Goal: Information Seeking & Learning: Learn about a topic

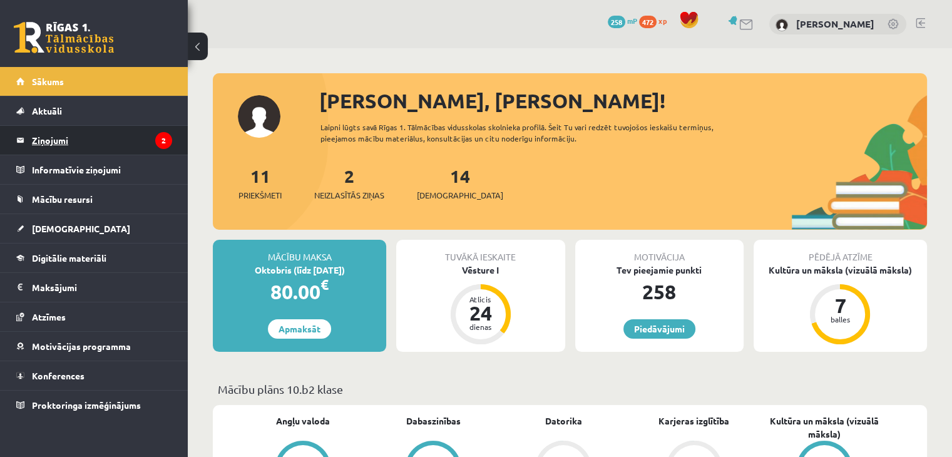
click at [152, 134] on legend "Ziņojumi 2" at bounding box center [102, 140] width 140 height 29
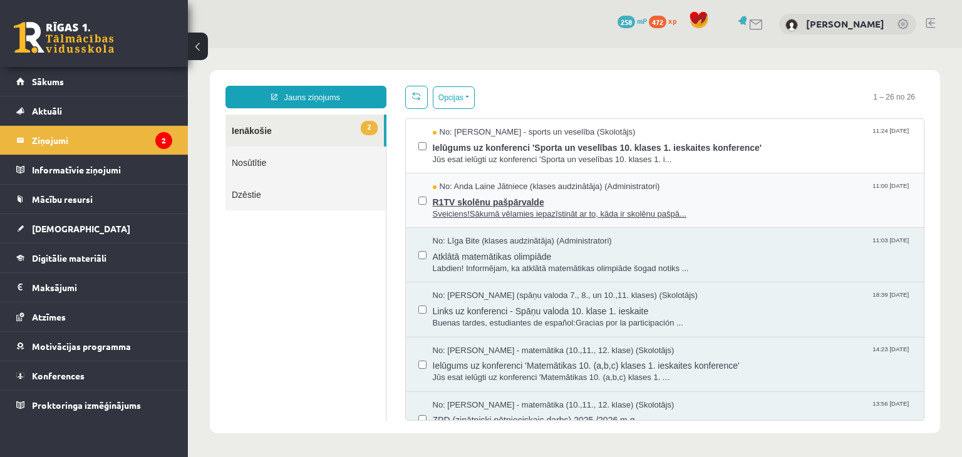
click at [500, 199] on span "R1TV skolēnu pašpārvalde" at bounding box center [672, 201] width 479 height 16
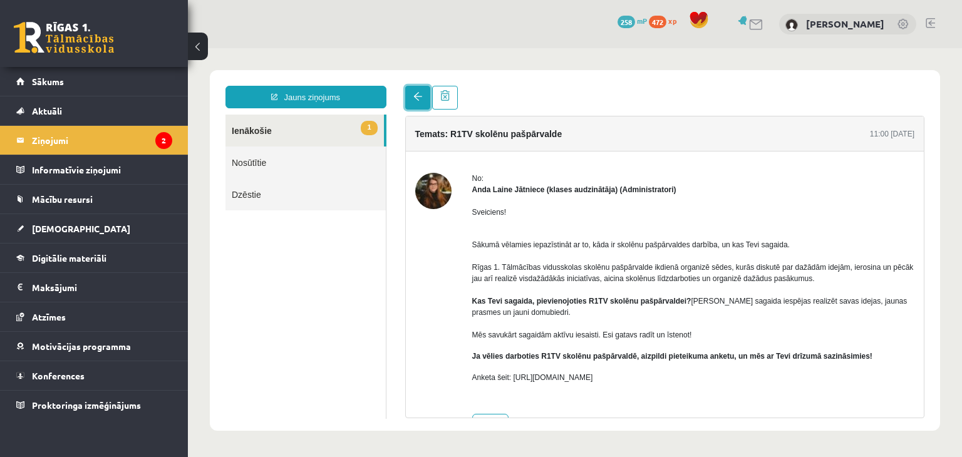
click at [421, 105] on link at bounding box center [417, 98] width 25 height 24
click at [424, 98] on link at bounding box center [417, 98] width 25 height 24
click at [405, 98] on link at bounding box center [417, 98] width 25 height 24
click at [421, 104] on link at bounding box center [417, 98] width 25 height 24
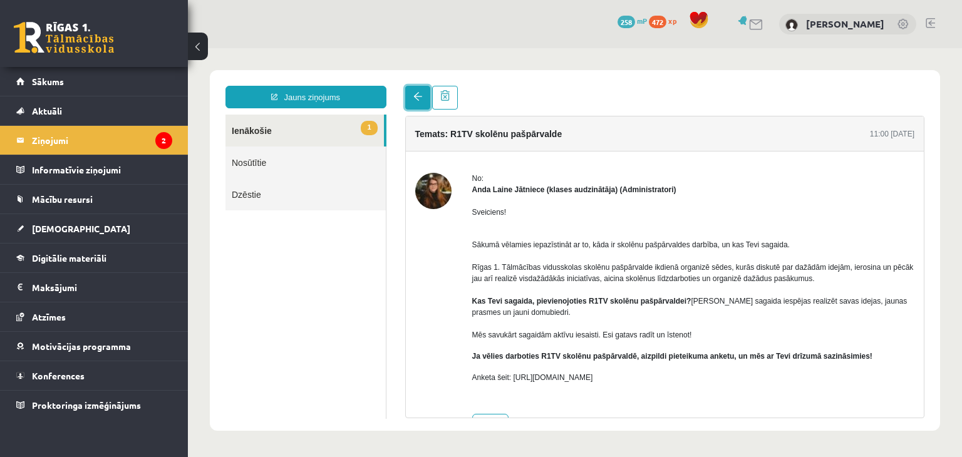
click at [419, 106] on link at bounding box center [417, 98] width 25 height 24
click at [317, 136] on link "1 Ienākošie" at bounding box center [304, 131] width 158 height 32
click at [422, 93] on link at bounding box center [417, 98] width 25 height 24
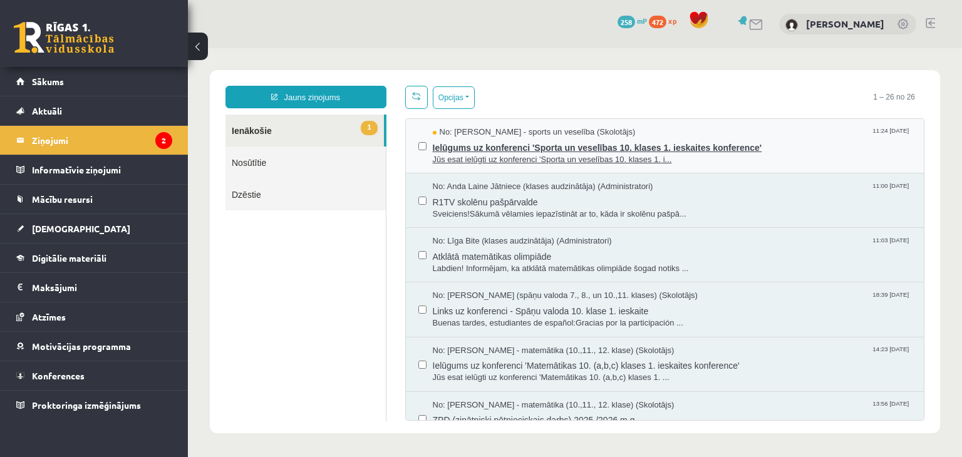
click at [453, 147] on span "Ielūgums uz konferenci 'Sporta un veselības 10. klases 1. ieskaites konference'" at bounding box center [672, 146] width 479 height 16
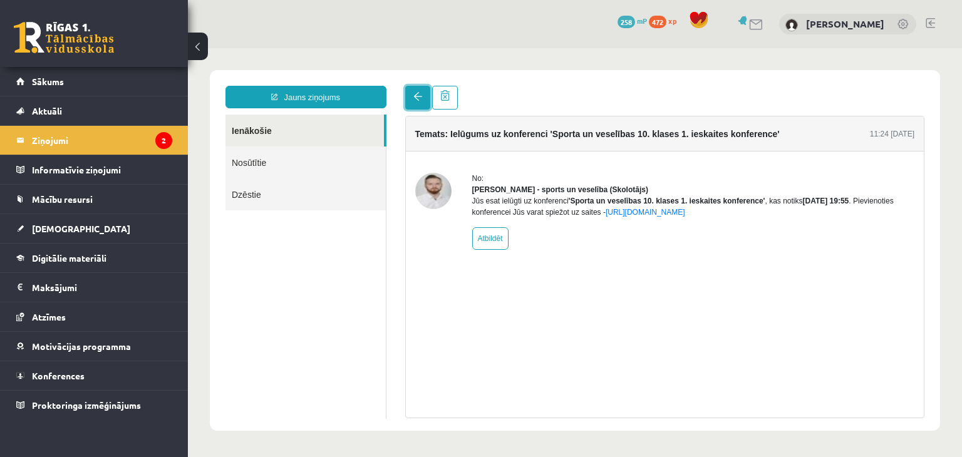
click at [416, 96] on span at bounding box center [417, 96] width 9 height 9
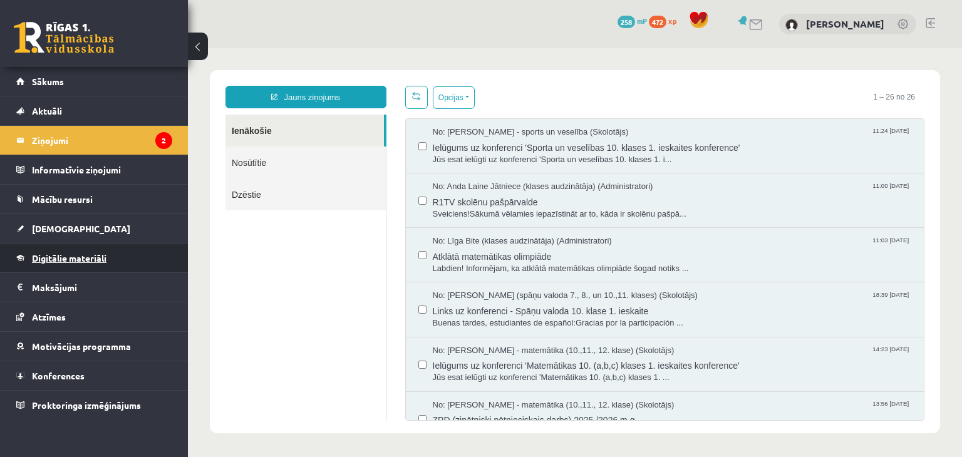
click at [106, 262] on link "Digitālie materiāli" at bounding box center [94, 258] width 156 height 29
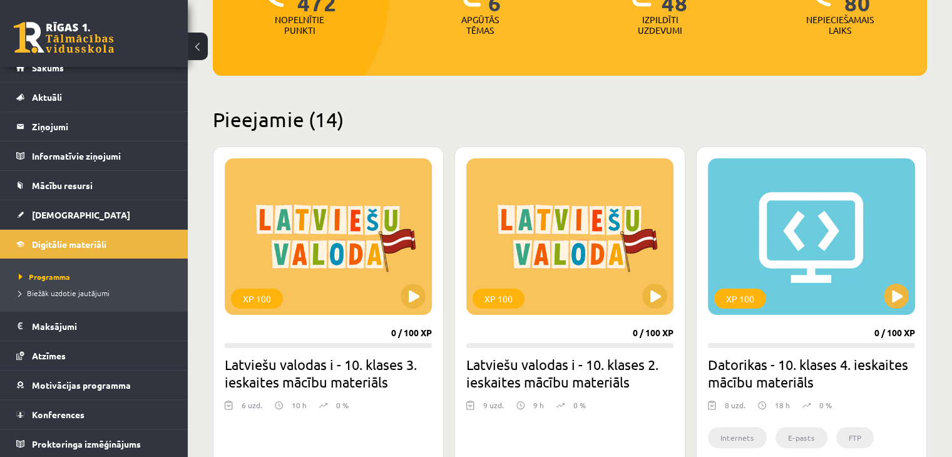
scroll to position [278, 0]
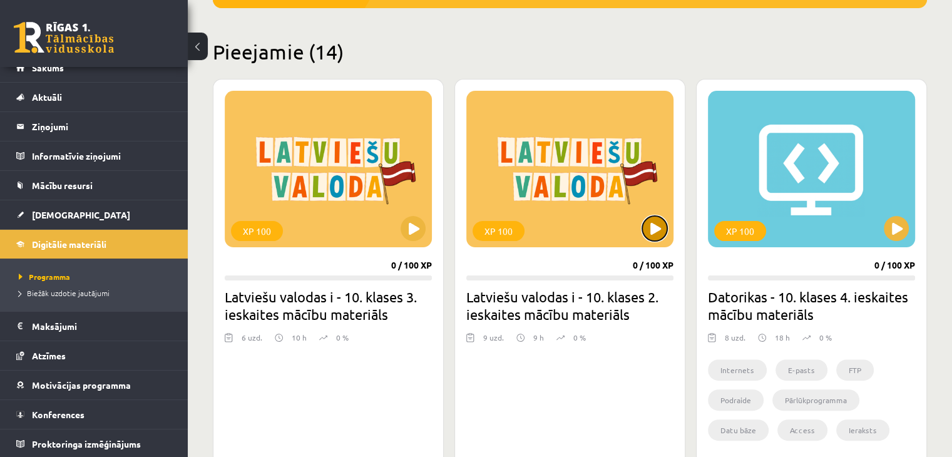
click at [652, 236] on button at bounding box center [654, 228] width 25 height 25
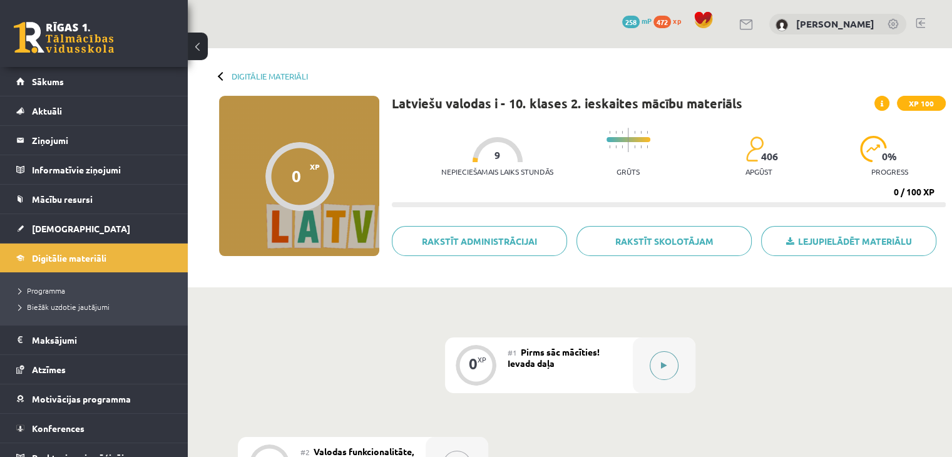
click at [669, 375] on button at bounding box center [664, 365] width 29 height 29
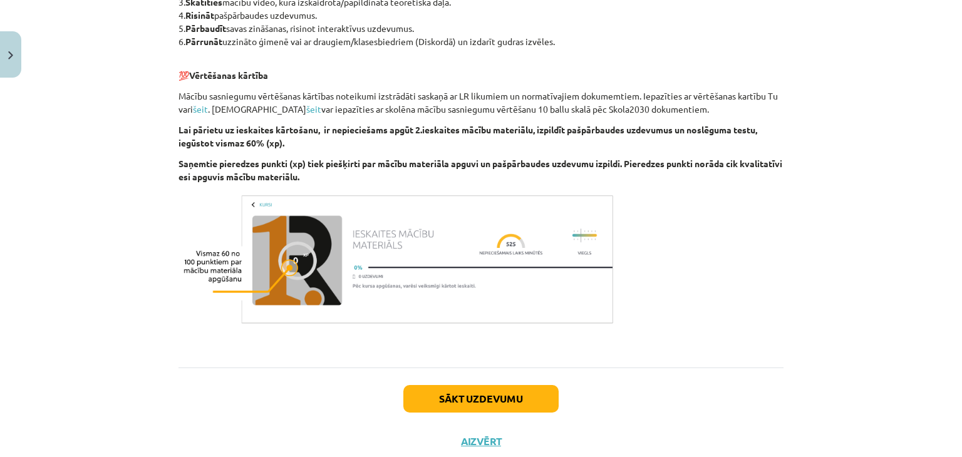
scroll to position [738, 0]
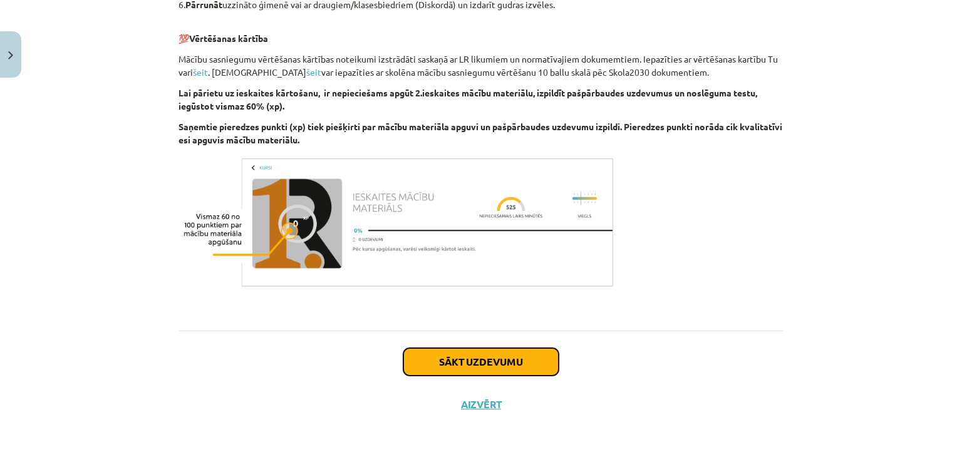
click at [522, 351] on button "Sākt uzdevumu" at bounding box center [480, 362] width 155 height 28
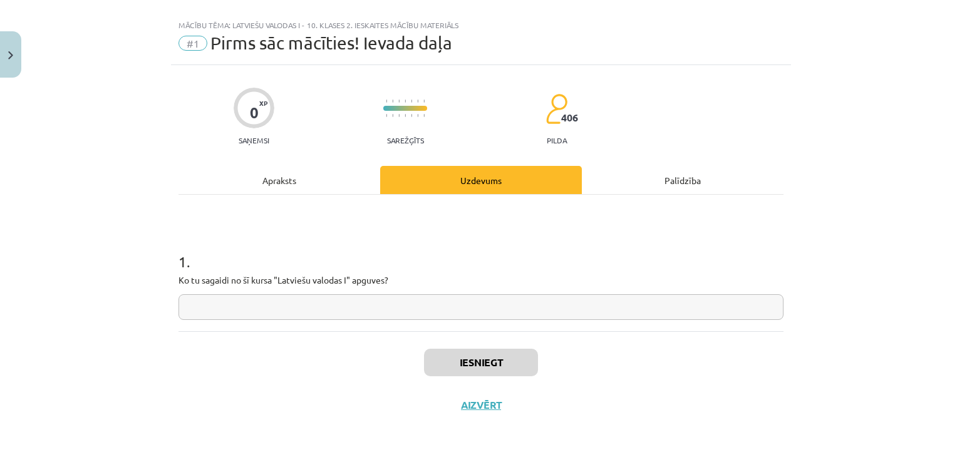
click at [311, 183] on div "Apraksts" at bounding box center [279, 180] width 202 height 28
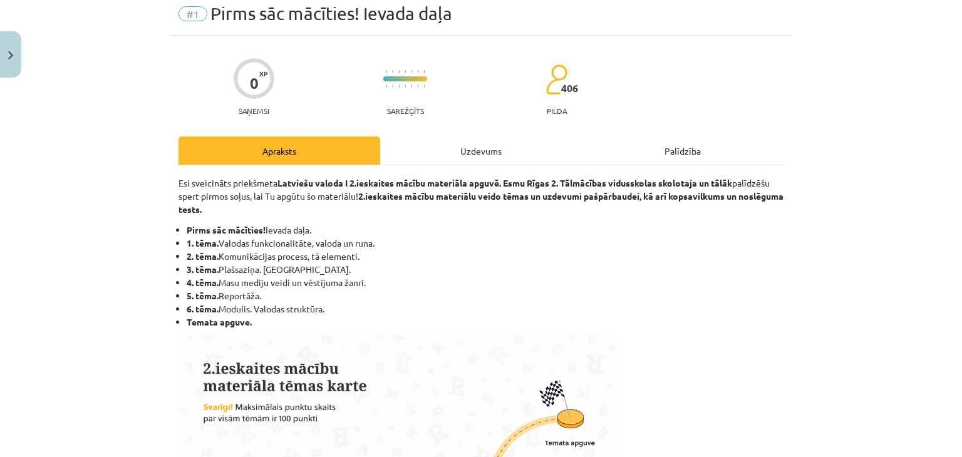
scroll to position [47, 0]
click at [456, 158] on div "Uzdevums" at bounding box center [481, 151] width 202 height 28
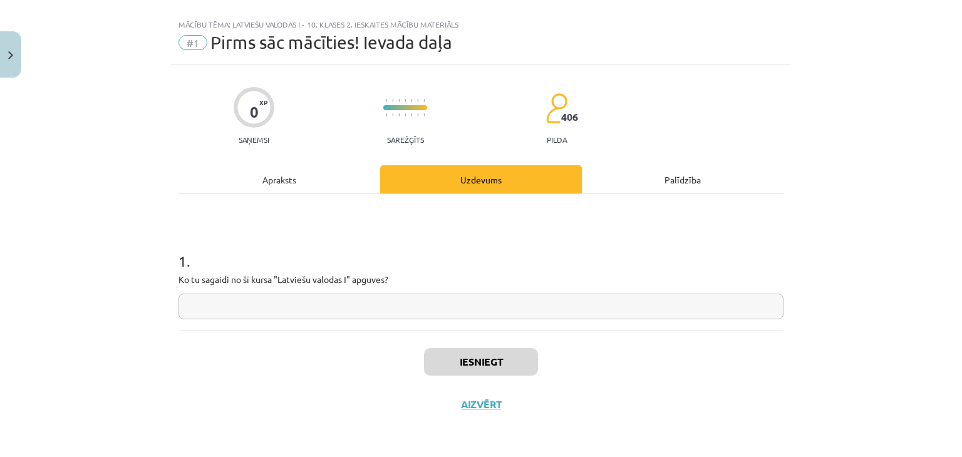
scroll to position [18, 0]
click at [363, 299] on input "text" at bounding box center [480, 307] width 605 height 26
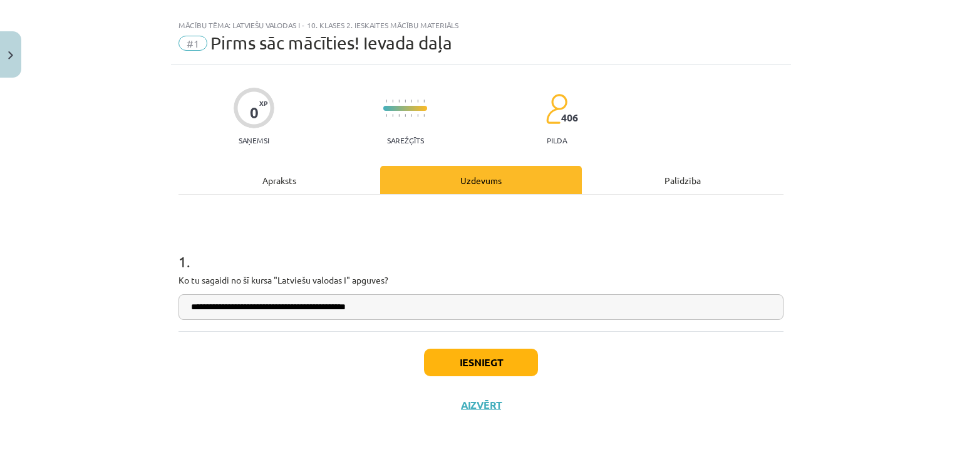
type input "**********"
click at [475, 364] on button "Iesniegt" at bounding box center [481, 363] width 114 height 28
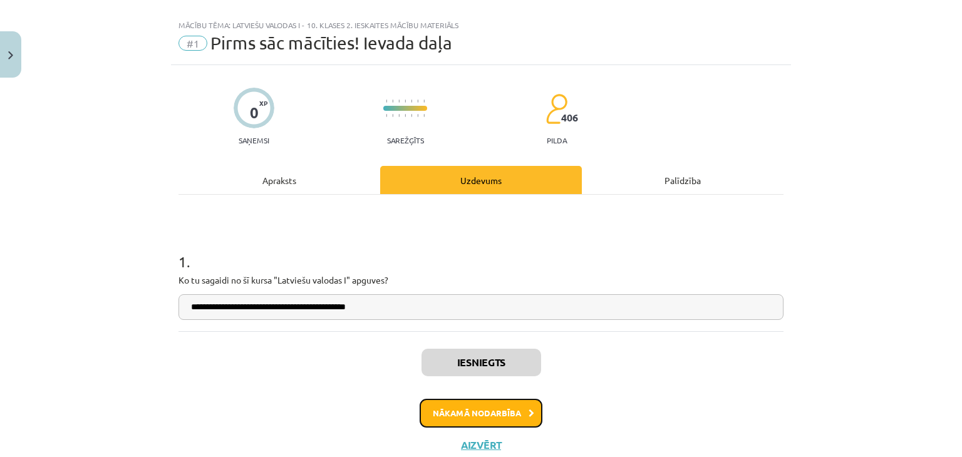
click at [505, 410] on button "Nākamā nodarbība" at bounding box center [480, 413] width 123 height 29
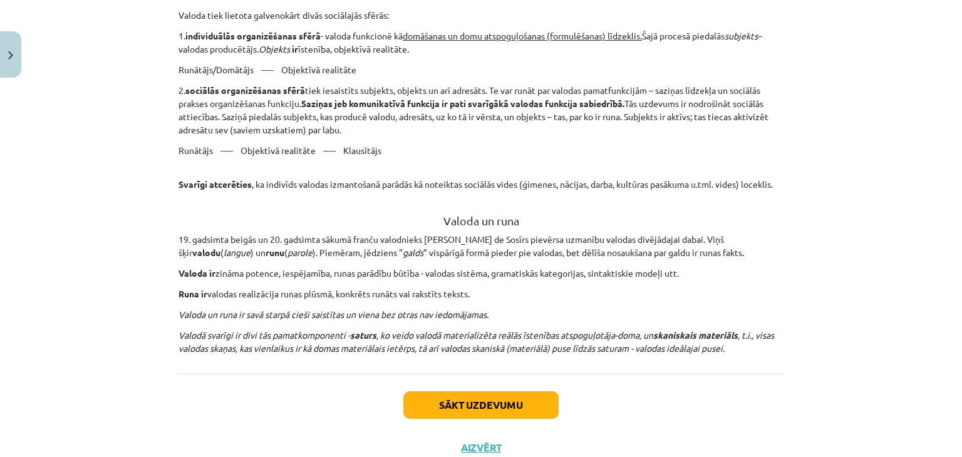
scroll to position [1133, 0]
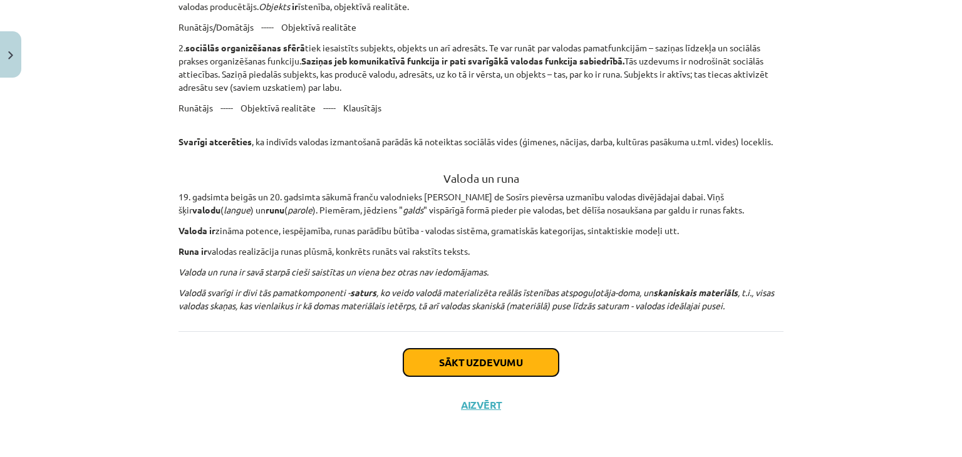
click at [483, 359] on button "Sākt uzdevumu" at bounding box center [480, 363] width 155 height 28
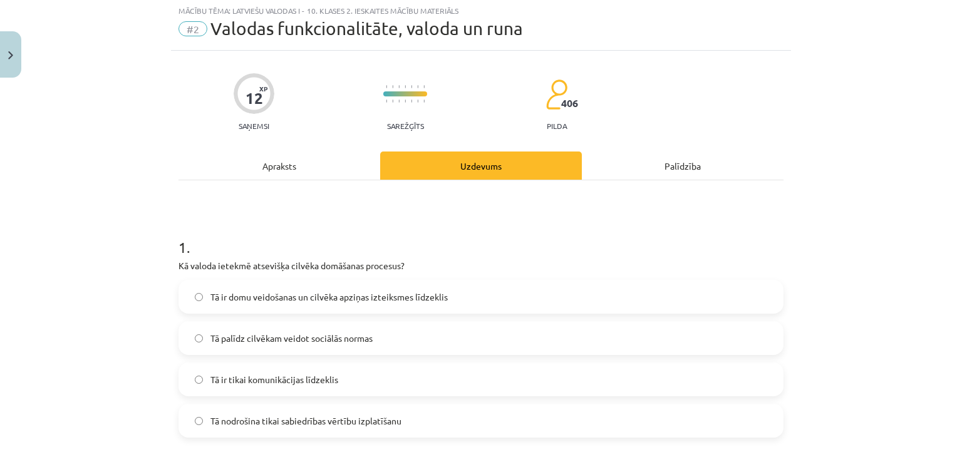
scroll to position [31, 0]
click at [302, 161] on div "Apraksts" at bounding box center [279, 167] width 202 height 28
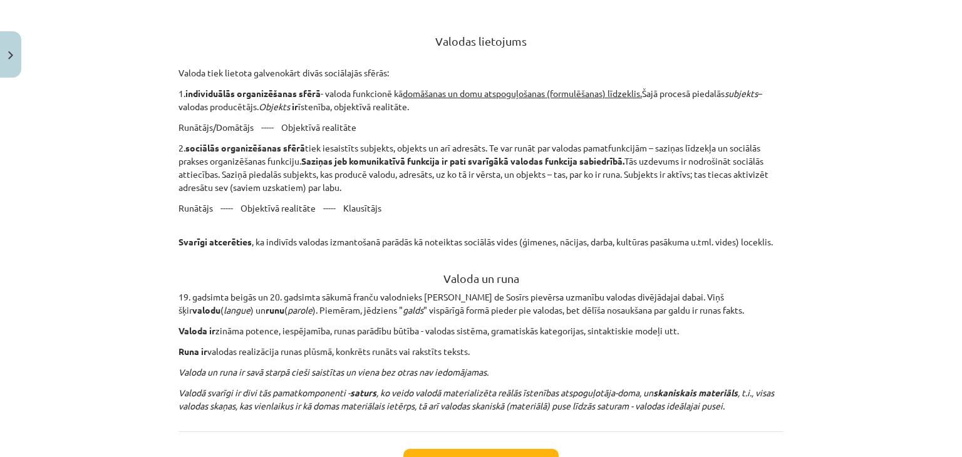
scroll to position [1133, 0]
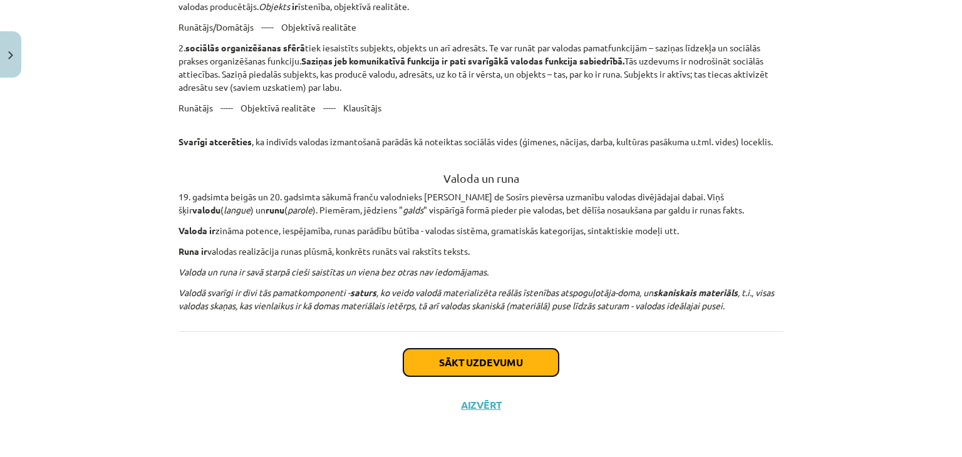
click at [476, 364] on button "Sākt uzdevumu" at bounding box center [480, 363] width 155 height 28
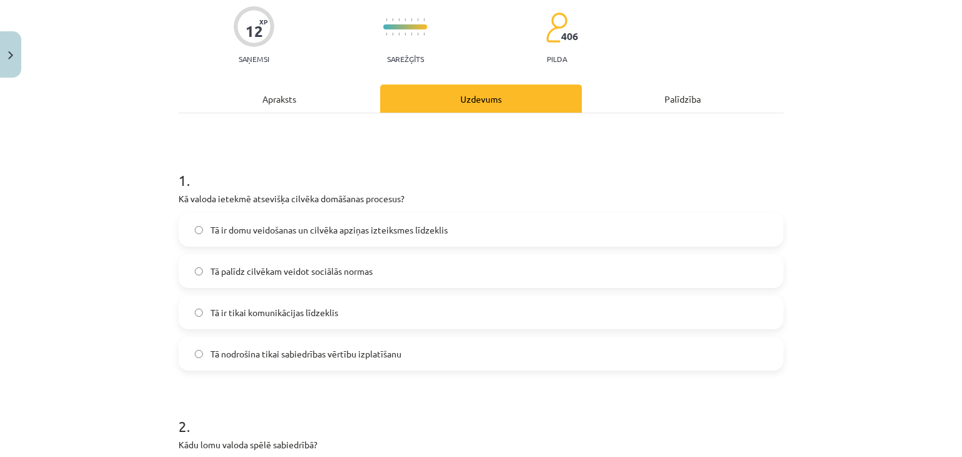
scroll to position [101, 0]
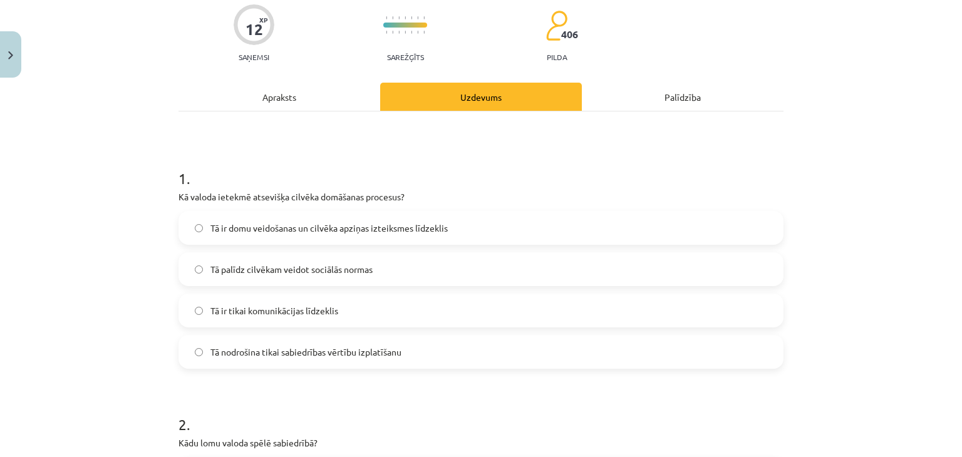
click at [388, 224] on span "Tā ir domu veidošanas un cilvēka apziņas izteiksmes līdzeklis" at bounding box center [328, 228] width 237 height 13
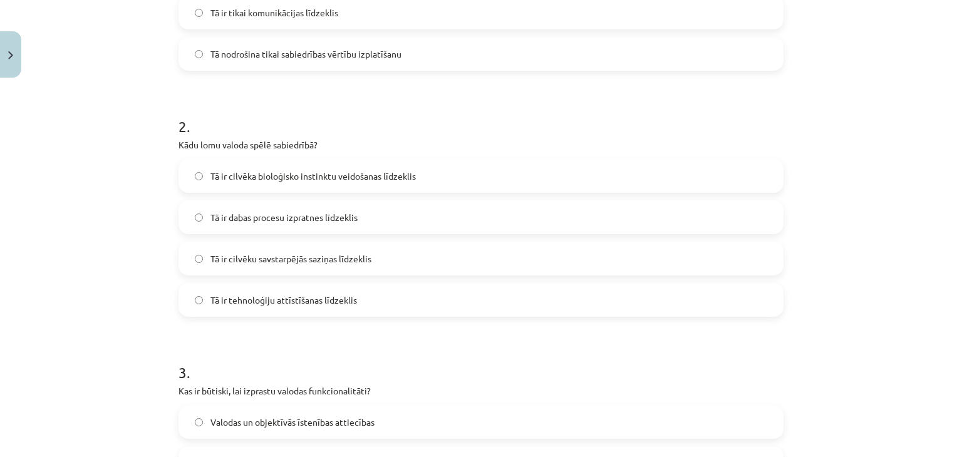
scroll to position [399, 0]
click at [354, 260] on span "Tā ir cilvēku savstarpējās saziņas līdzeklis" at bounding box center [290, 258] width 161 height 13
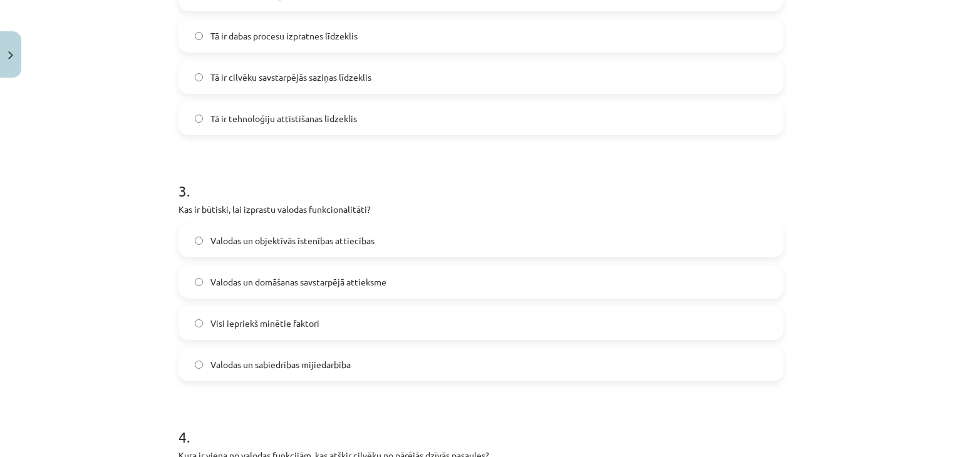
scroll to position [611, 0]
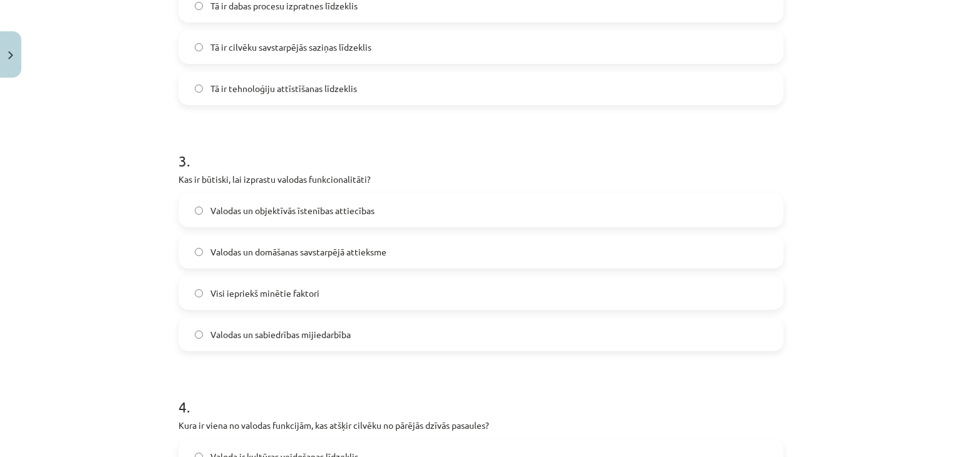
click at [418, 295] on label "Visi iepriekš minētie faktori" at bounding box center [481, 292] width 602 height 31
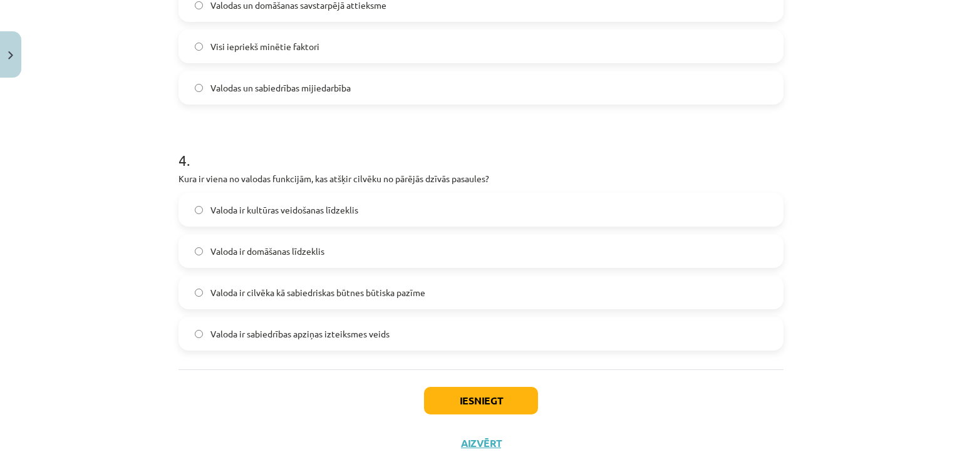
scroll to position [861, 0]
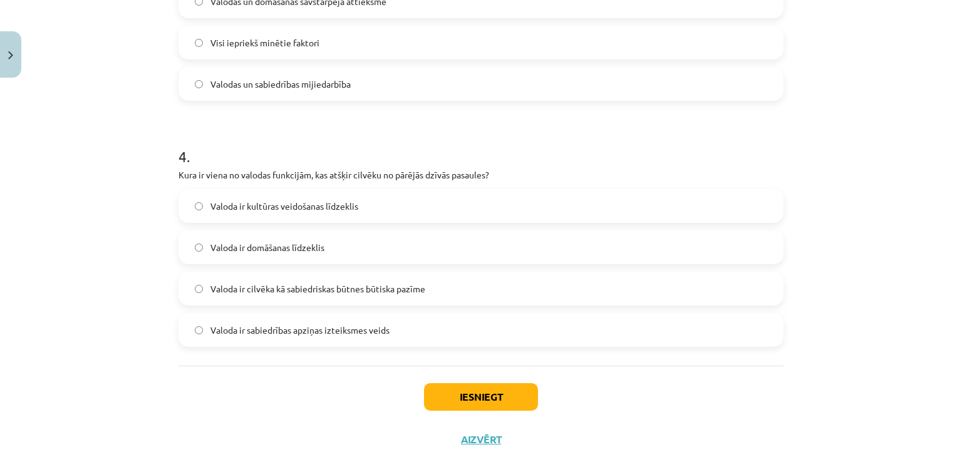
click at [353, 285] on span "Valoda ir cilvēka kā sabiedriskas būtnes būtiska pazīme" at bounding box center [317, 288] width 215 height 13
click at [456, 396] on button "Iesniegt" at bounding box center [481, 397] width 114 height 28
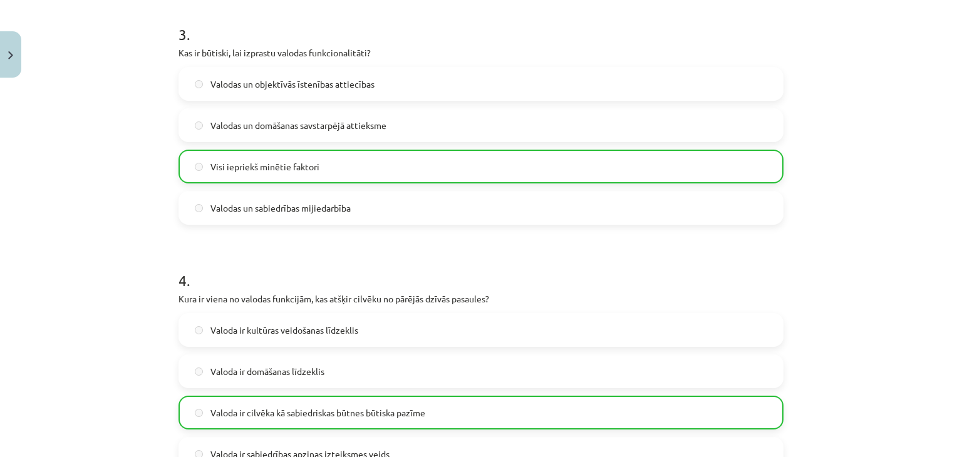
scroll to position [936, 0]
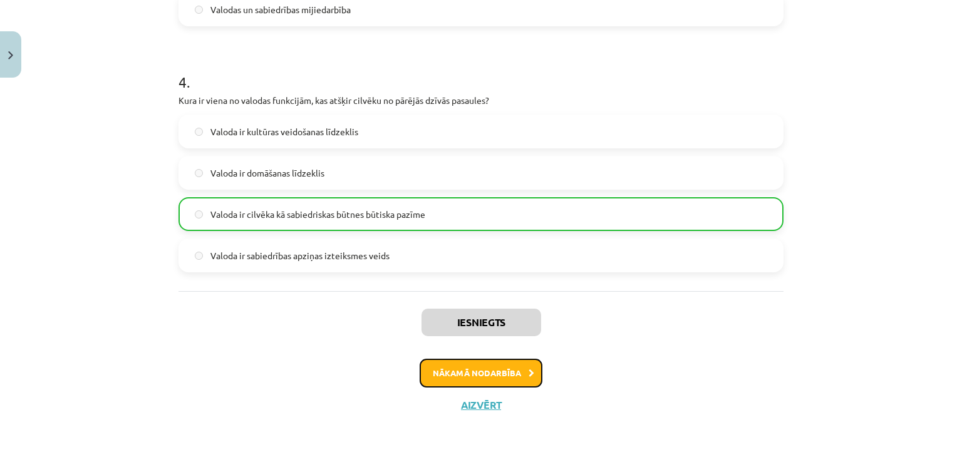
click at [481, 381] on button "Nākamā nodarbība" at bounding box center [480, 373] width 123 height 29
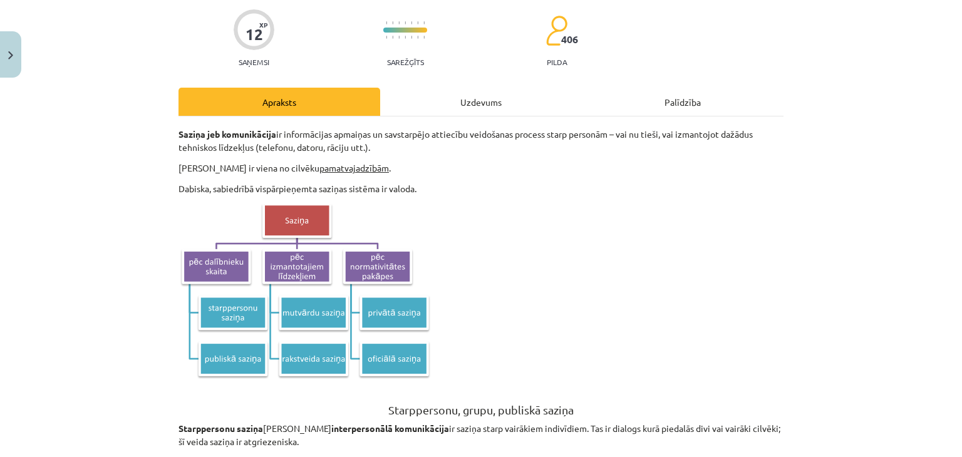
scroll to position [96, 0]
click at [485, 106] on div "Uzdevums" at bounding box center [481, 102] width 202 height 28
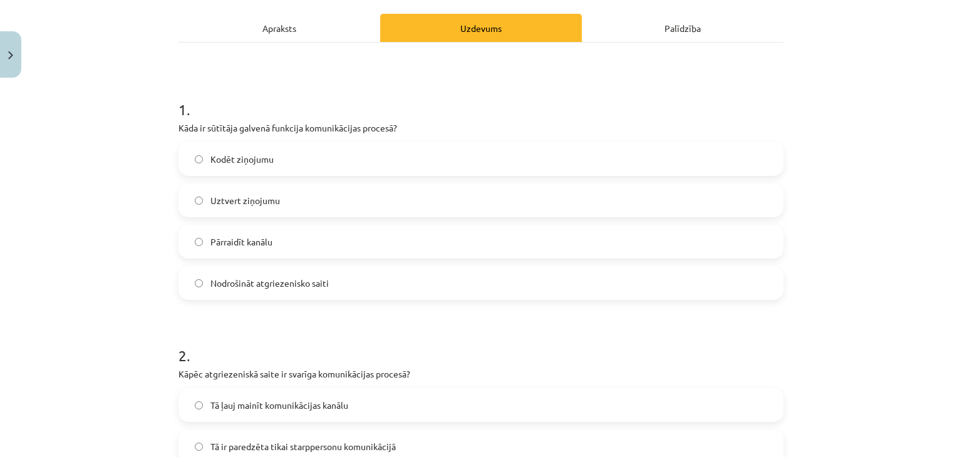
scroll to position [167, 0]
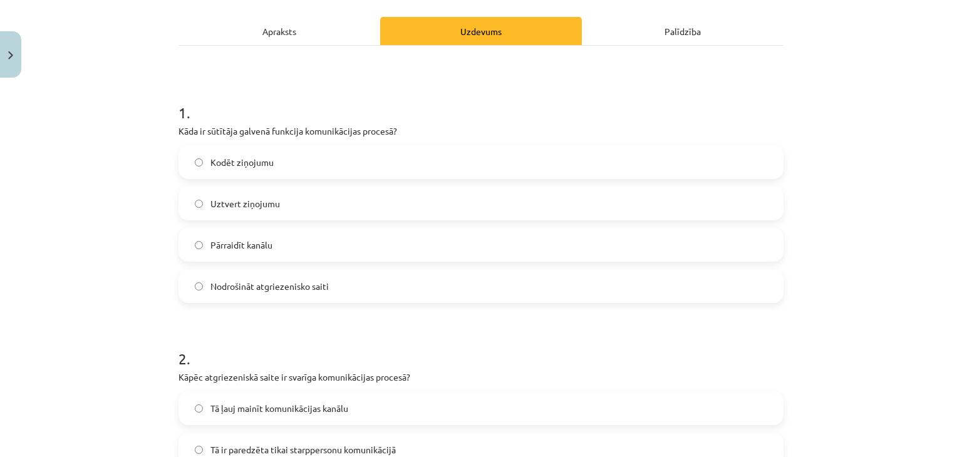
click at [343, 165] on label "Kodēt ziņojumu" at bounding box center [481, 162] width 602 height 31
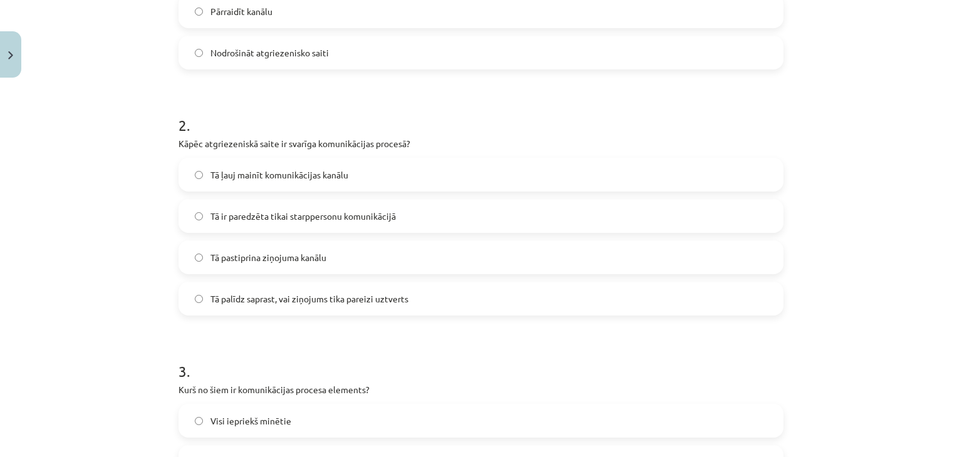
scroll to position [402, 0]
click at [313, 295] on span "Tā palīdz saprast, vai ziņojums tika pareizi uztverts" at bounding box center [309, 297] width 198 height 13
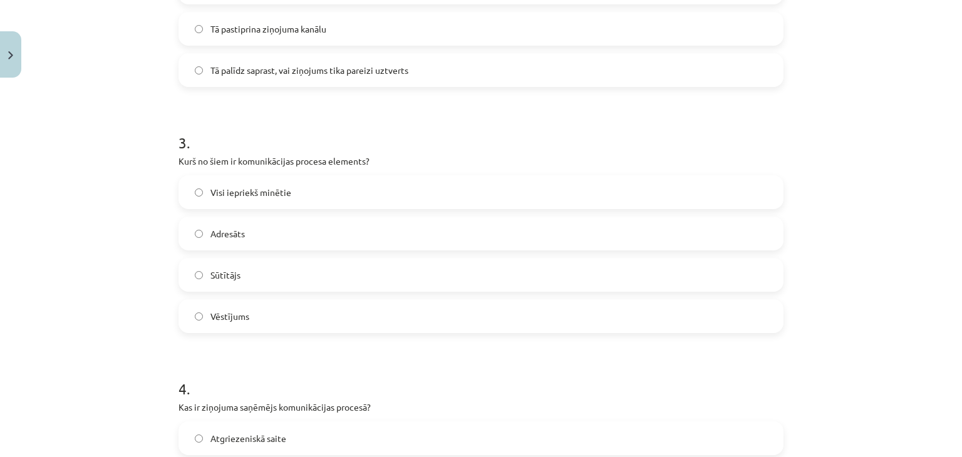
scroll to position [677, 0]
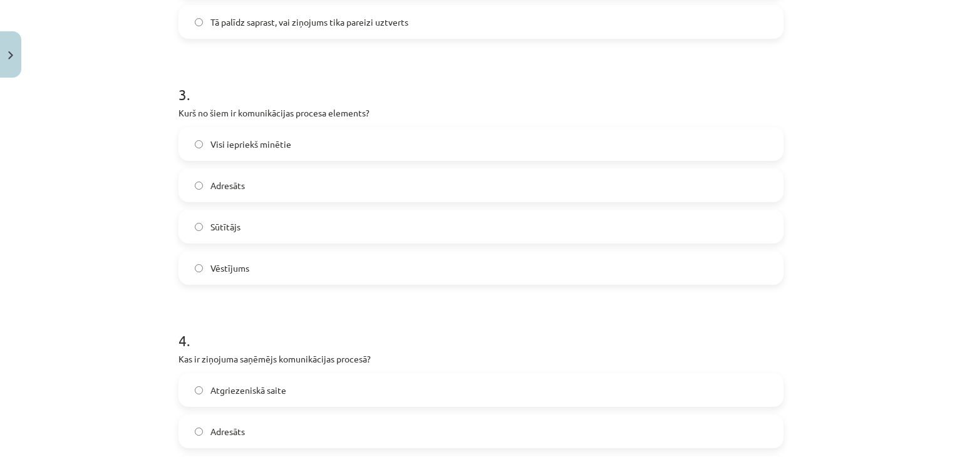
click at [610, 136] on label "Visi iepriekš minētie" at bounding box center [481, 143] width 602 height 31
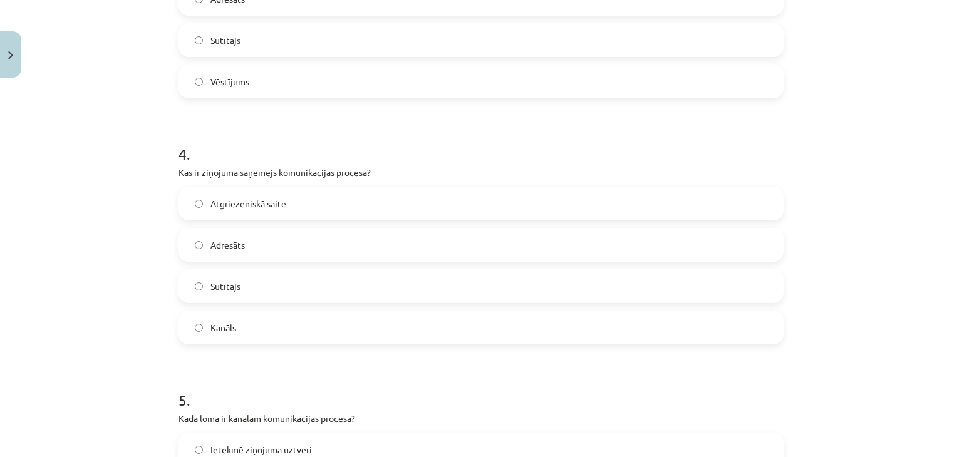
scroll to position [877, 0]
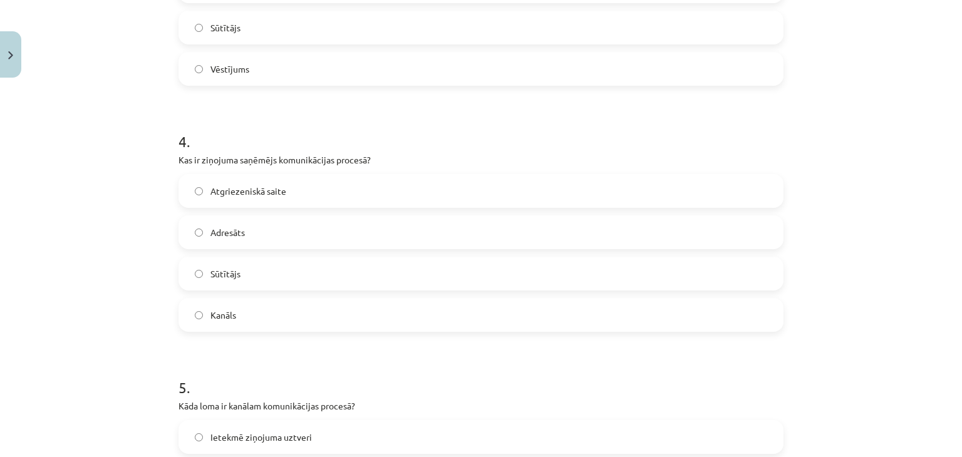
drag, startPoint x: 193, startPoint y: 236, endPoint x: 210, endPoint y: 239, distance: 17.7
click at [210, 239] on label "Adresāts" at bounding box center [481, 232] width 602 height 31
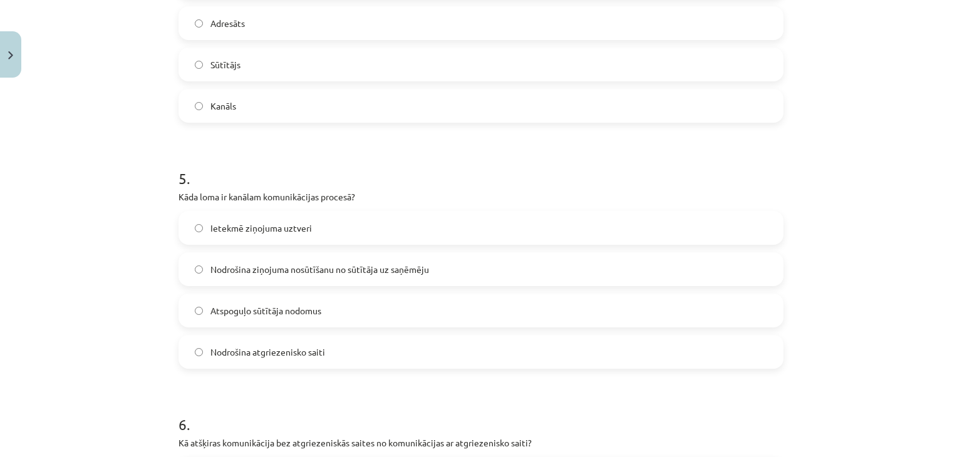
scroll to position [1083, 0]
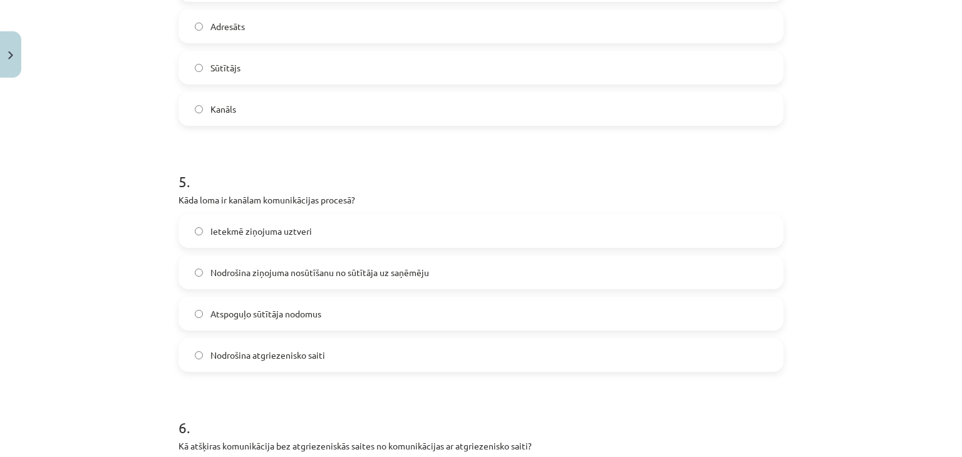
click at [317, 267] on span "Nodrošina ziņojuma nosūtīšanu no sūtītāja uz saņēmēju" at bounding box center [319, 272] width 219 height 13
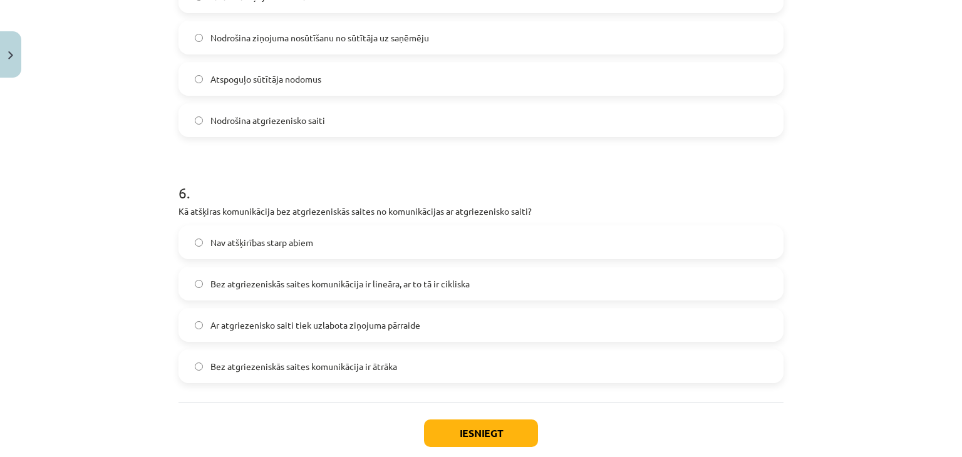
scroll to position [1355, 0]
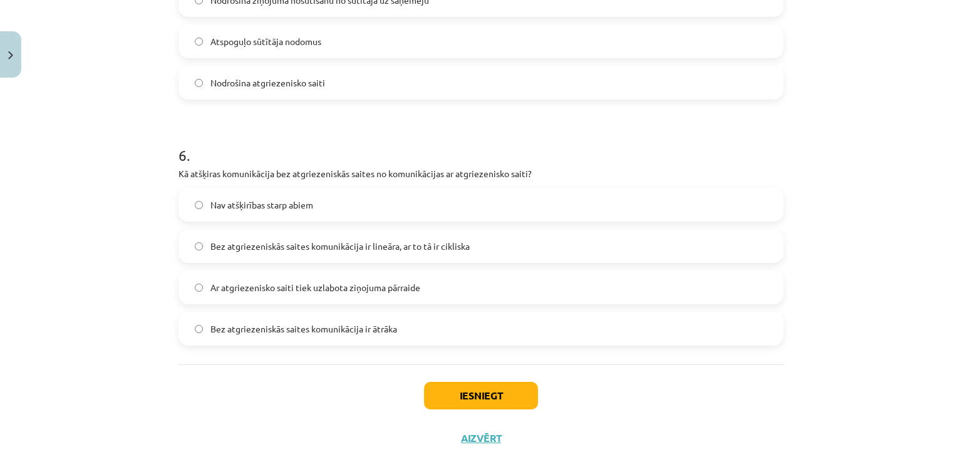
click at [318, 289] on span "Ar atgriezenisko saiti tiek uzlabota ziņojuma pārraide" at bounding box center [315, 287] width 210 height 13
drag, startPoint x: 490, startPoint y: 383, endPoint x: 448, endPoint y: 394, distance: 44.0
click at [448, 394] on button "Iesniegt" at bounding box center [481, 396] width 114 height 28
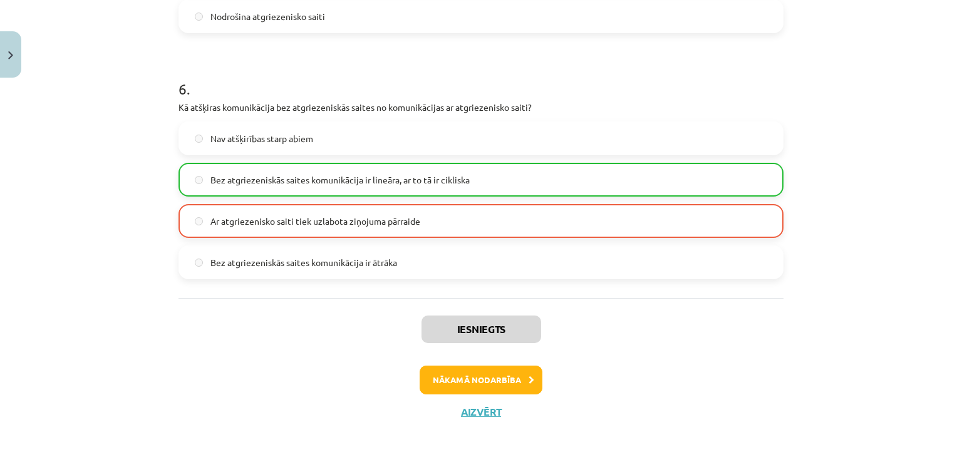
scroll to position [1427, 0]
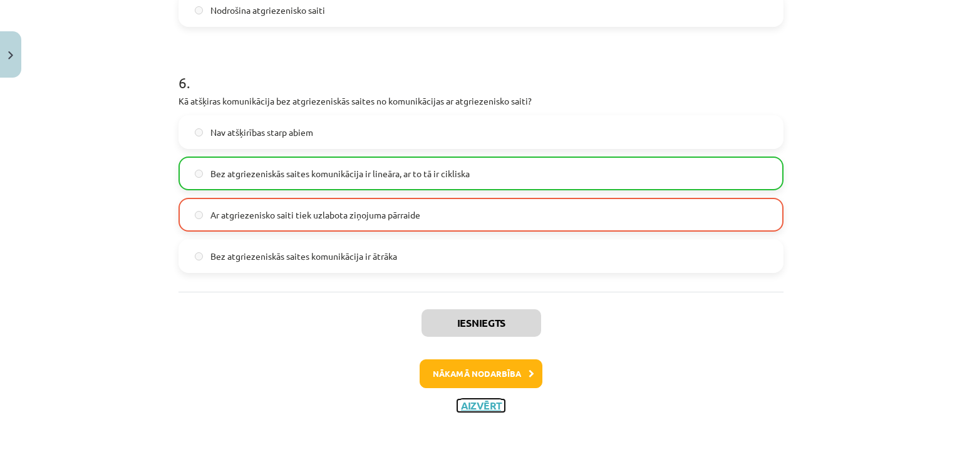
click at [481, 405] on button "Aizvērt" at bounding box center [481, 405] width 48 height 13
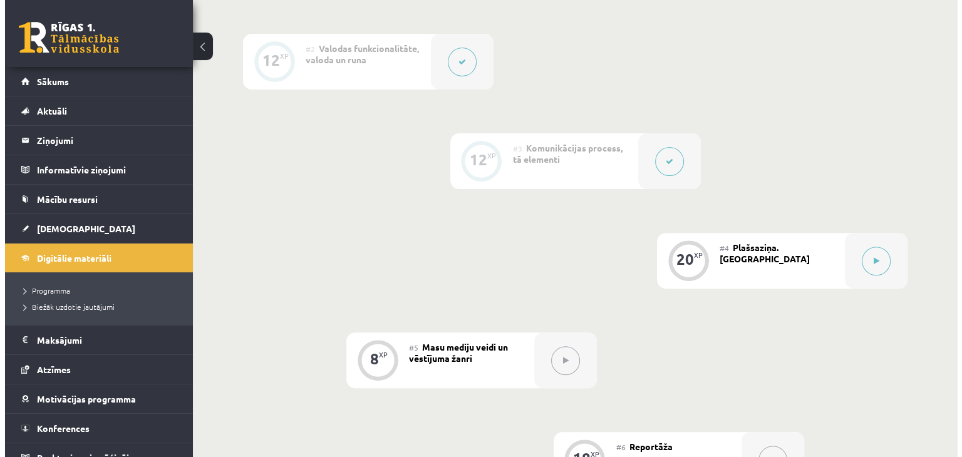
scroll to position [404, 0]
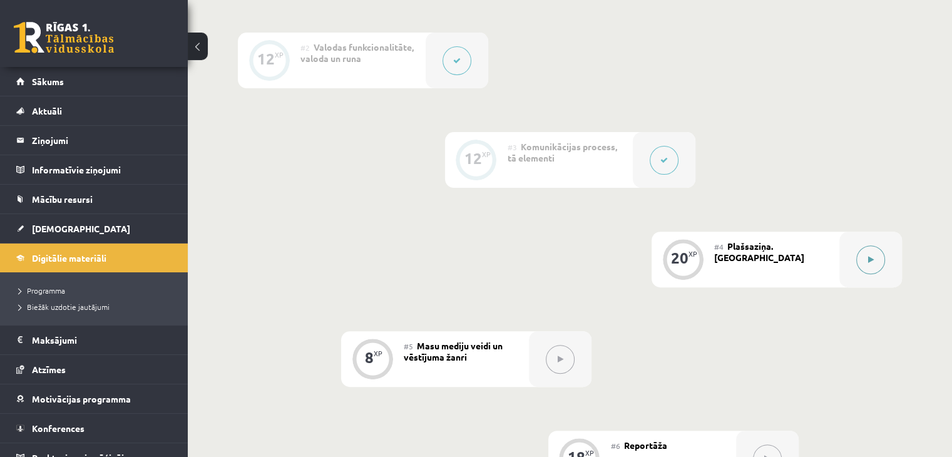
click at [873, 264] on icon at bounding box center [871, 260] width 6 height 8
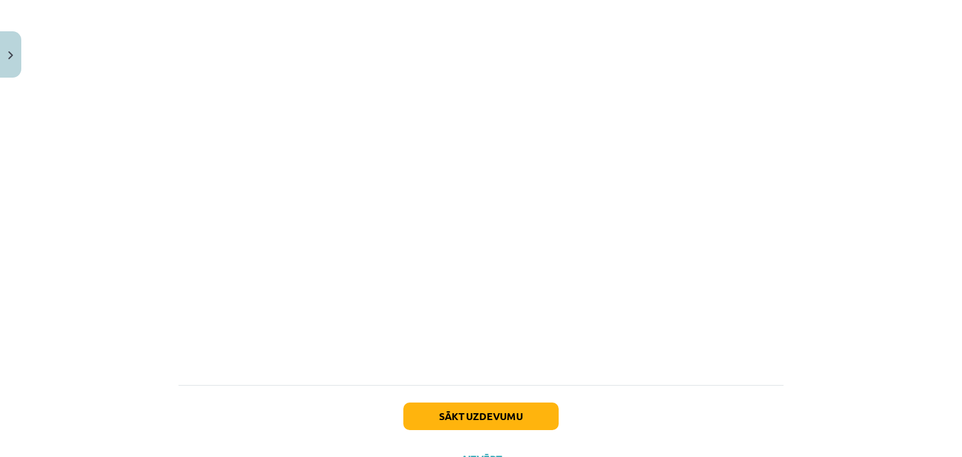
scroll to position [1789, 0]
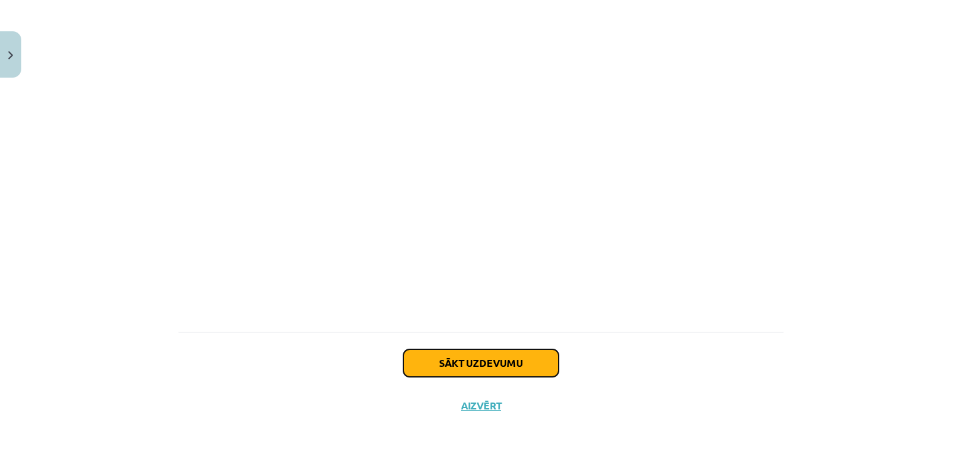
click at [474, 362] on button "Sākt uzdevumu" at bounding box center [480, 363] width 155 height 28
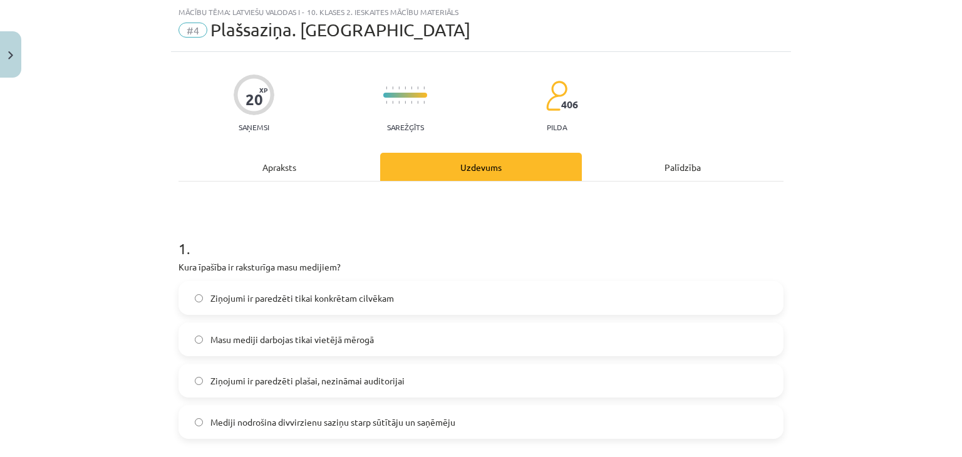
scroll to position [168, 0]
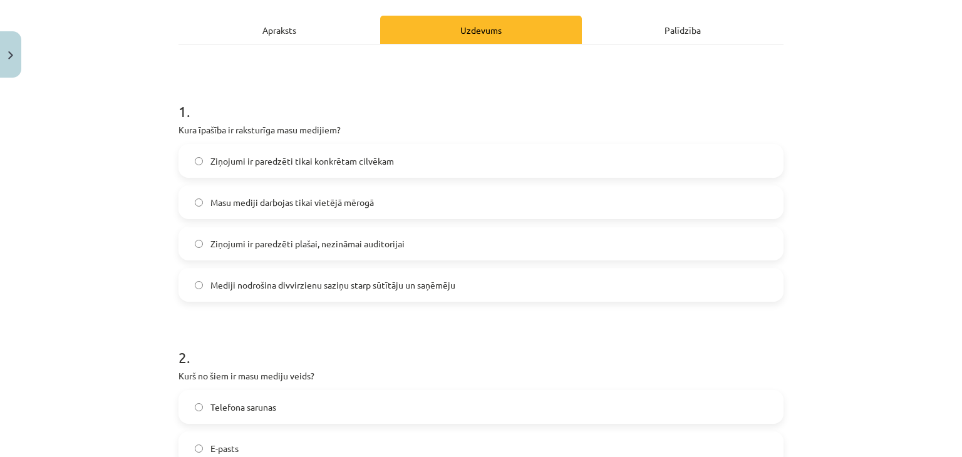
click at [426, 249] on label "Ziņojumi ir paredzēti plašai, nezināmai auditorijai" at bounding box center [481, 243] width 602 height 31
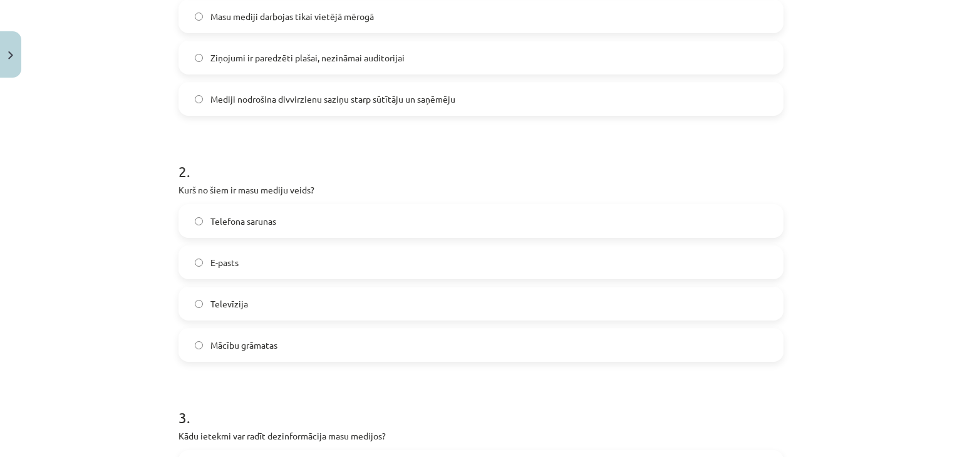
scroll to position [355, 0]
click at [508, 307] on label "Televīzija" at bounding box center [481, 302] width 602 height 31
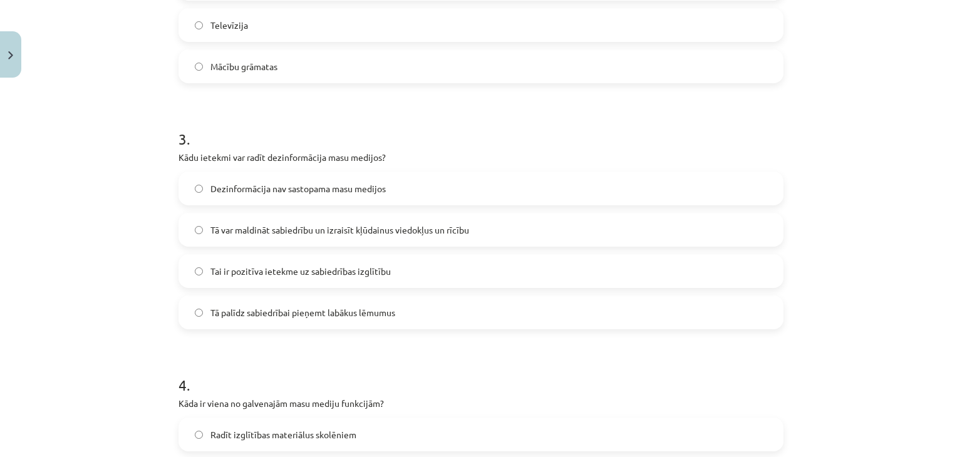
scroll to position [633, 0]
click at [398, 227] on span "Tā var maldināt sabiedrību un izraisīt kļūdainus viedokļus un rīcību" at bounding box center [339, 230] width 259 height 13
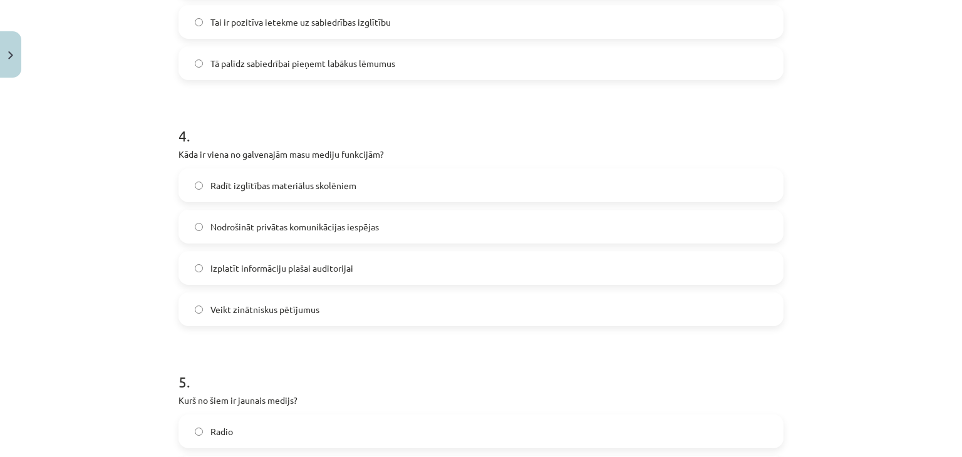
scroll to position [883, 0]
click at [343, 266] on span "Izplatīt informāciju plašai auditorijai" at bounding box center [281, 266] width 143 height 13
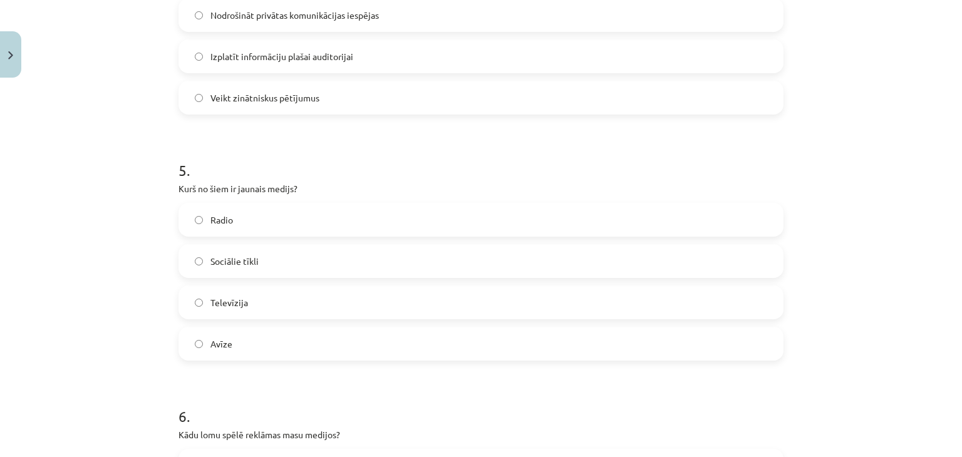
scroll to position [1096, 0]
click at [267, 254] on label "Sociālie tīkli" at bounding box center [481, 259] width 602 height 31
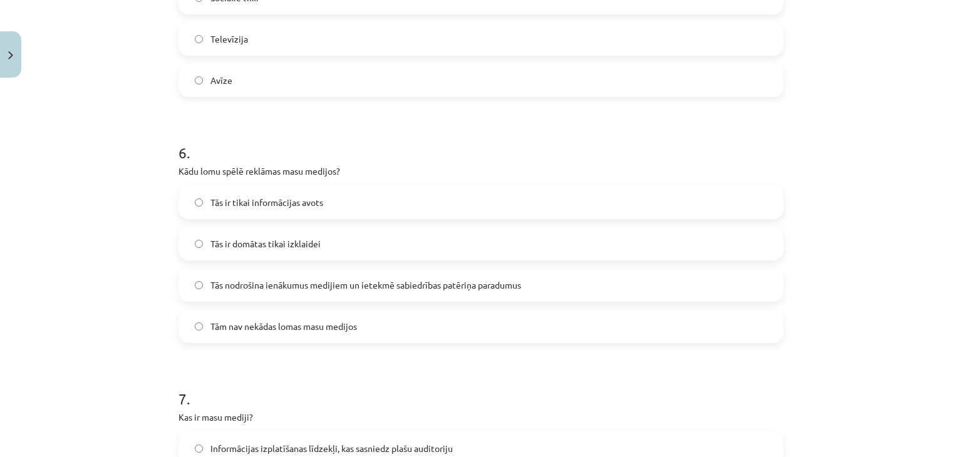
scroll to position [1358, 0]
click at [347, 271] on label "Tās nodrošina ienākumus medijiem un ietekmē sabiedrības patēriņa paradumus" at bounding box center [481, 284] width 602 height 31
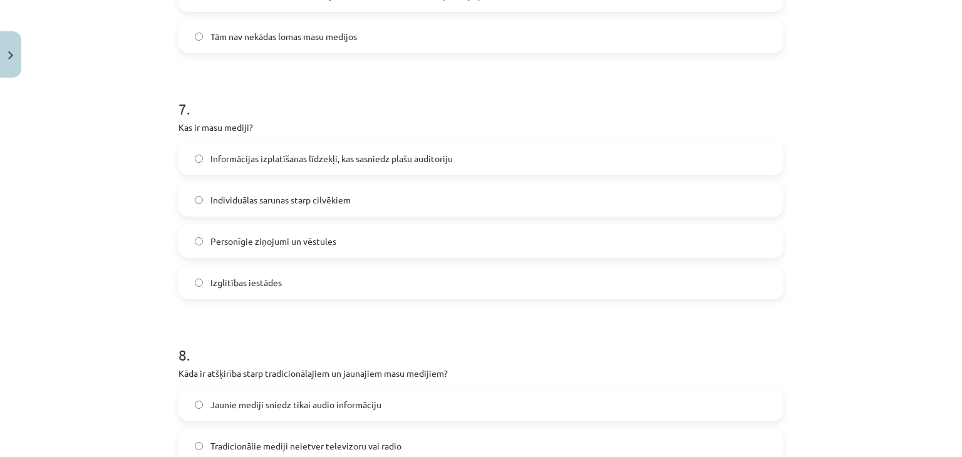
scroll to position [1648, 0]
click at [451, 158] on label "Informācijas izplatīšanas līdzekļi, kas sasniedz plašu auditoriju" at bounding box center [481, 157] width 602 height 31
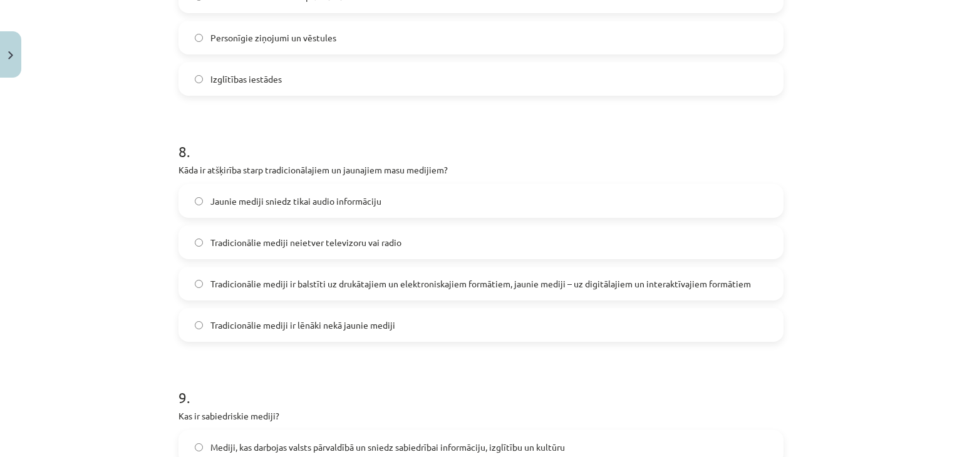
scroll to position [1854, 0]
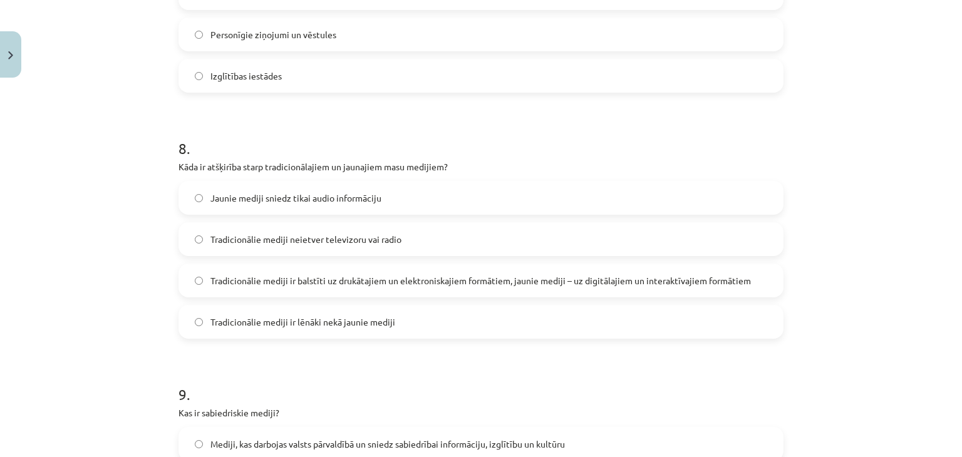
click at [355, 283] on span "Tradicionālie mediji ir balstīti uz drukātajiem un elektroniskajiem formātiem, …" at bounding box center [480, 280] width 540 height 13
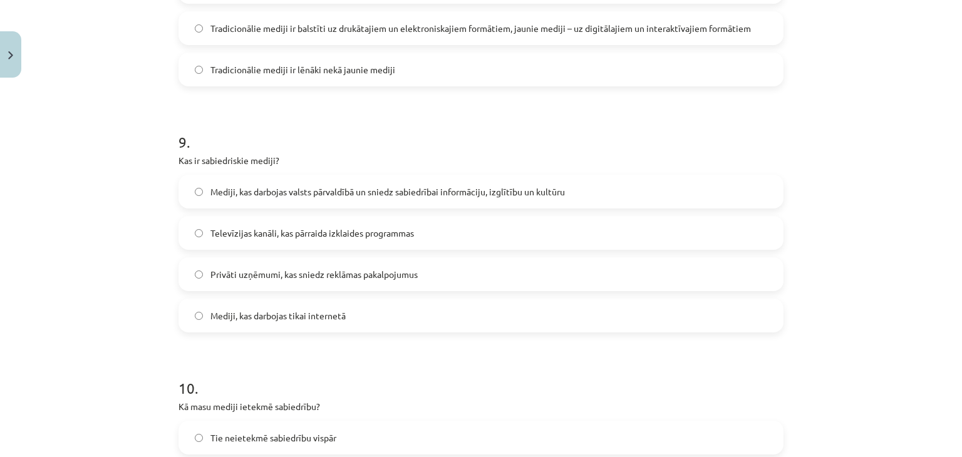
scroll to position [2112, 0]
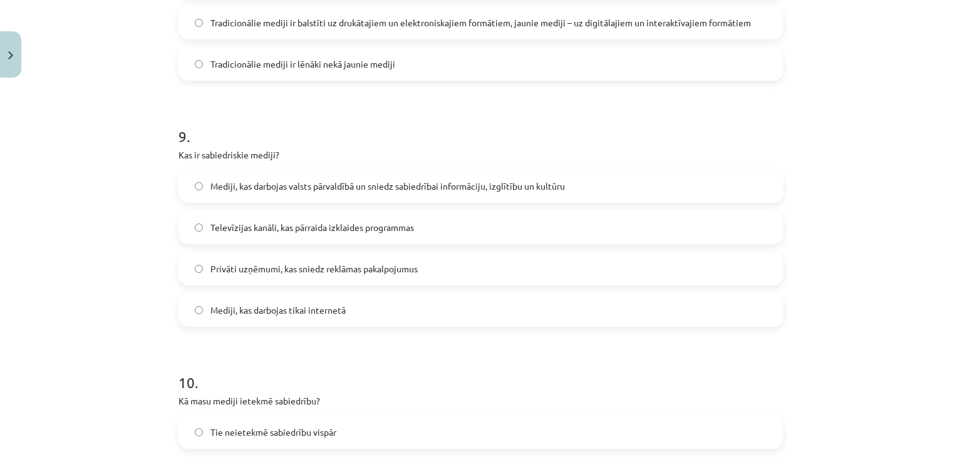
click at [493, 191] on span "Mediji, kas darbojas valsts pārvaldībā un sniedz sabiedrībai informāciju, izglī…" at bounding box center [387, 186] width 354 height 13
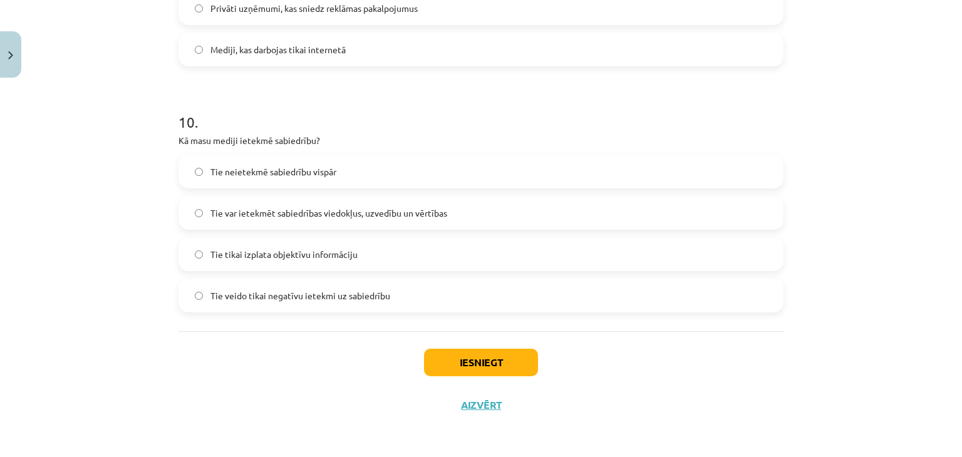
click at [450, 222] on label "Tie var ietekmēt sabiedrības viedokļus, uzvedību un vērtības" at bounding box center [481, 212] width 602 height 31
click at [448, 358] on button "Iesniegt" at bounding box center [481, 363] width 114 height 28
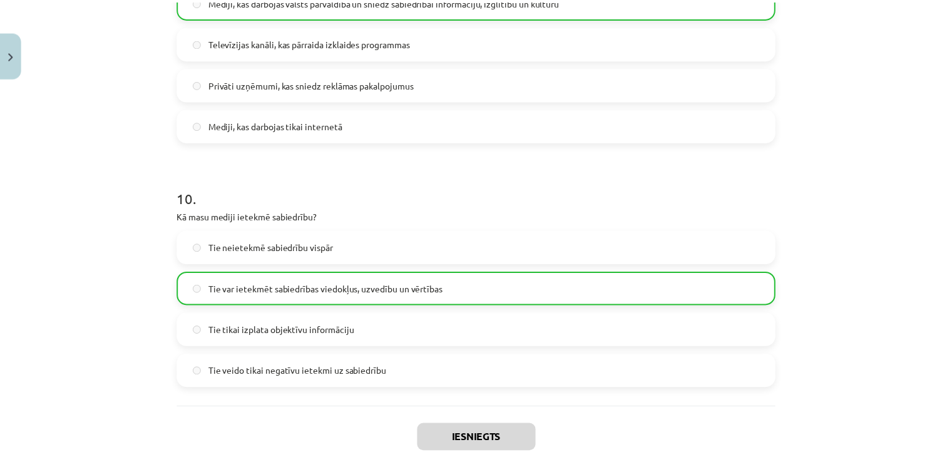
scroll to position [2412, 0]
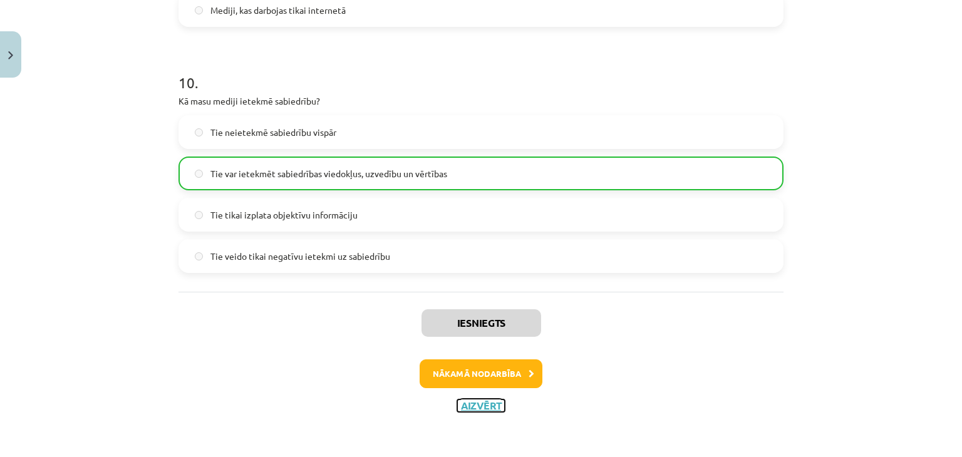
click at [480, 401] on button "Aizvērt" at bounding box center [481, 405] width 48 height 13
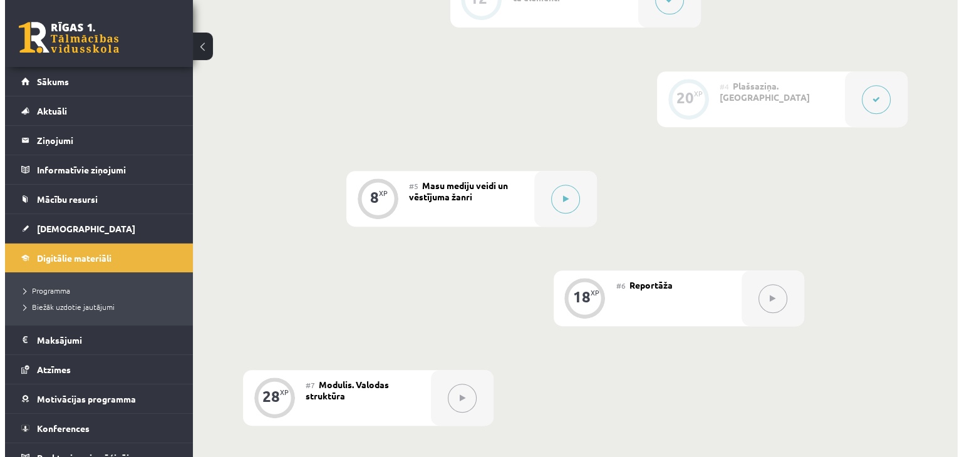
scroll to position [565, 0]
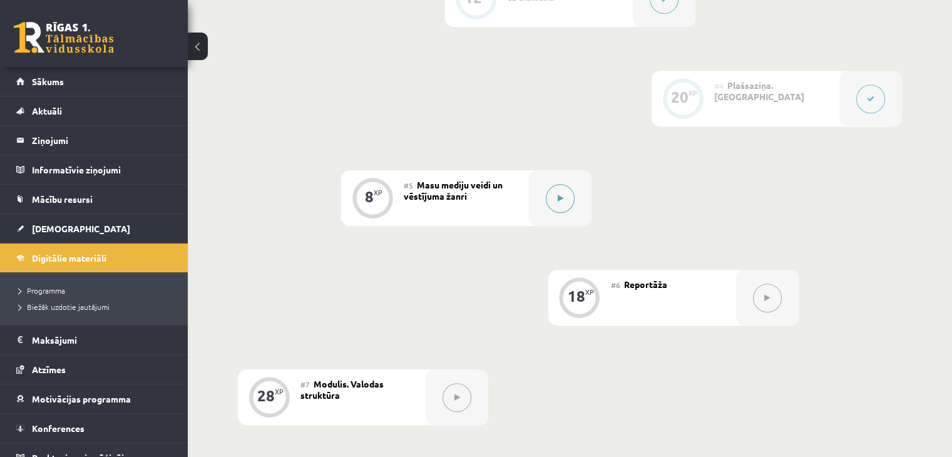
click at [561, 213] on button at bounding box center [560, 198] width 29 height 29
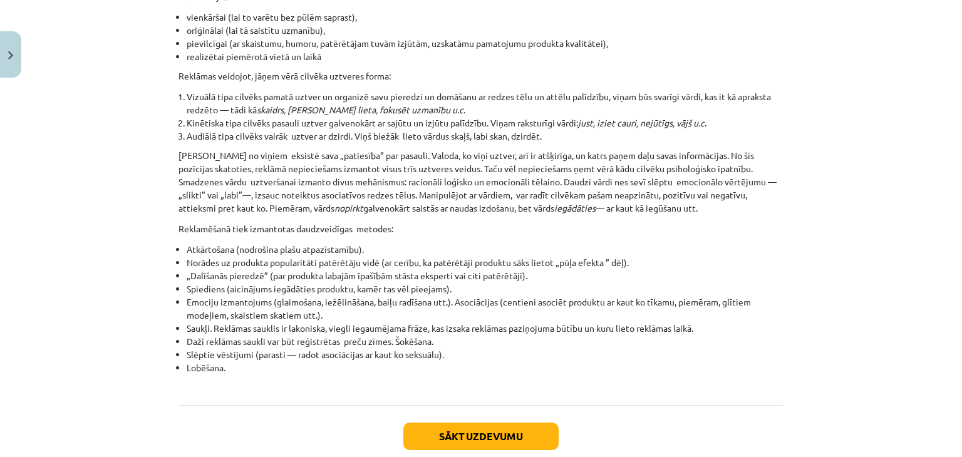
scroll to position [1540, 0]
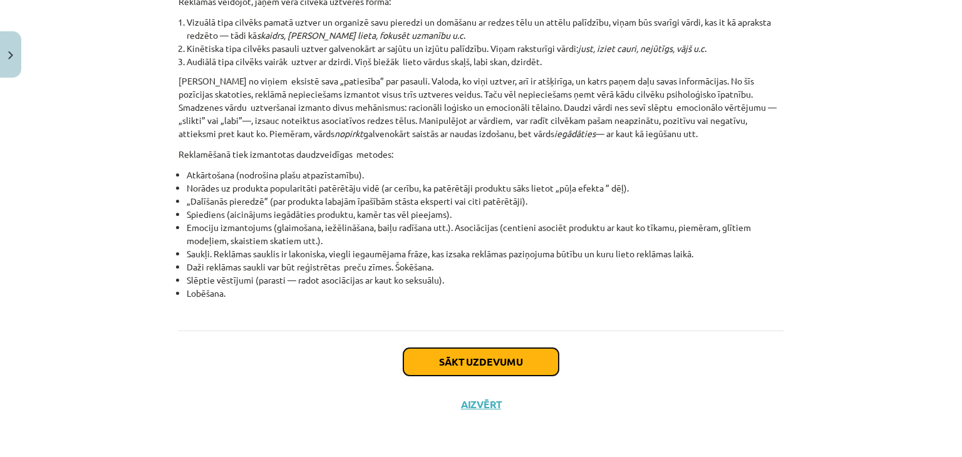
click at [485, 361] on button "Sākt uzdevumu" at bounding box center [480, 362] width 155 height 28
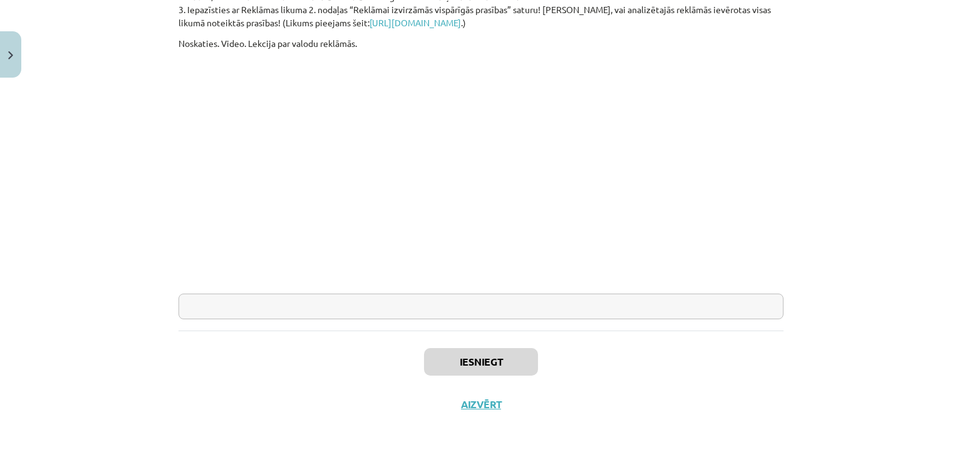
scroll to position [414, 0]
click at [485, 307] on input "text" at bounding box center [480, 307] width 605 height 26
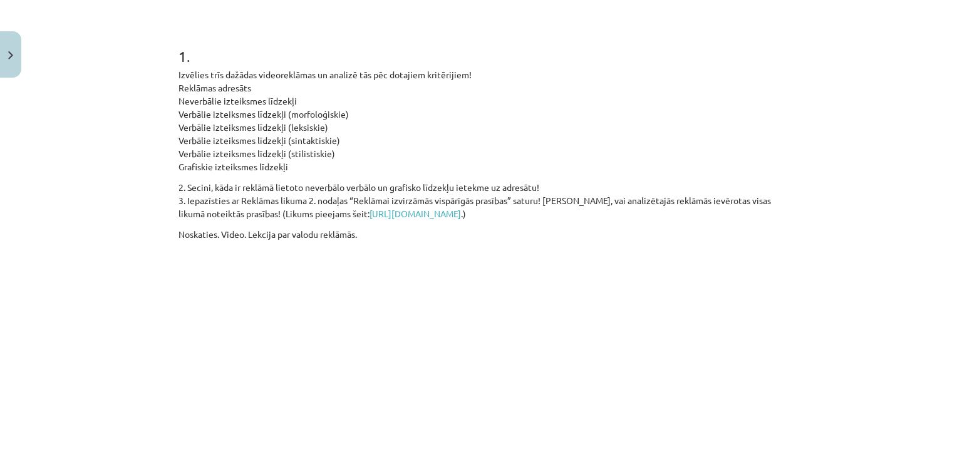
scroll to position [126, 0]
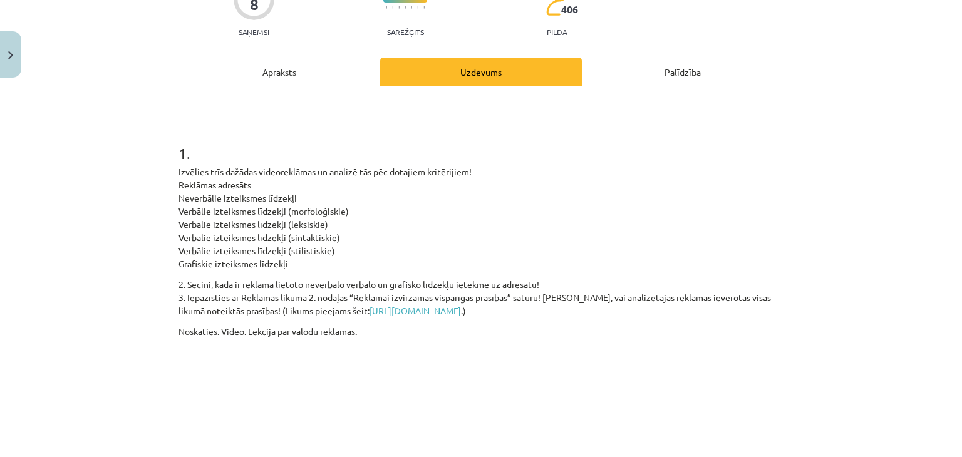
click at [307, 76] on div "Apraksts" at bounding box center [279, 72] width 202 height 28
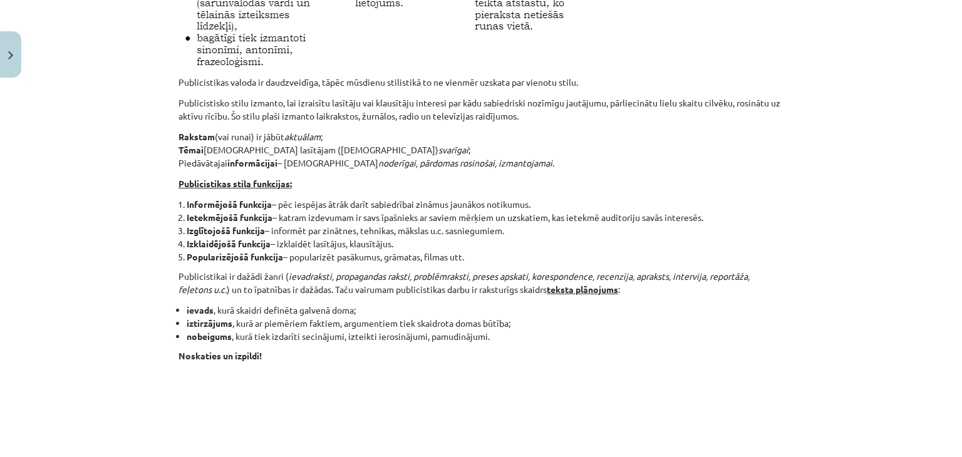
scroll to position [648, 0]
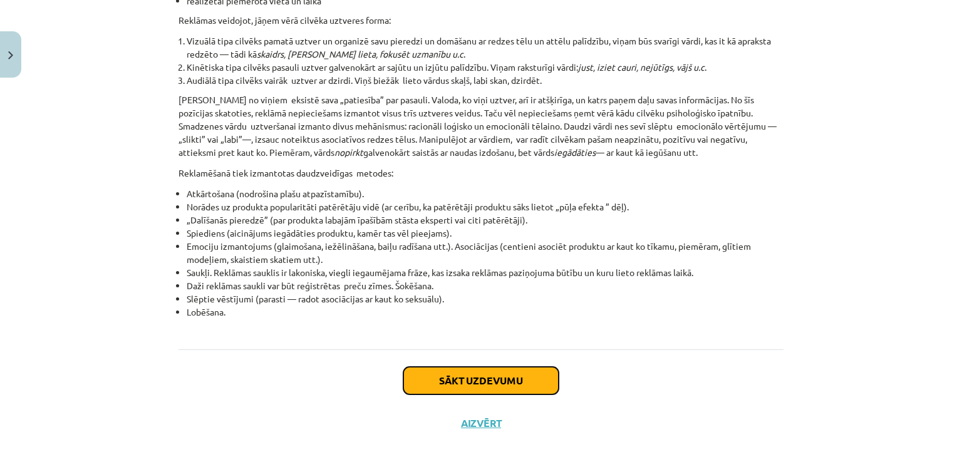
click at [488, 383] on button "Sākt uzdevumu" at bounding box center [480, 381] width 155 height 28
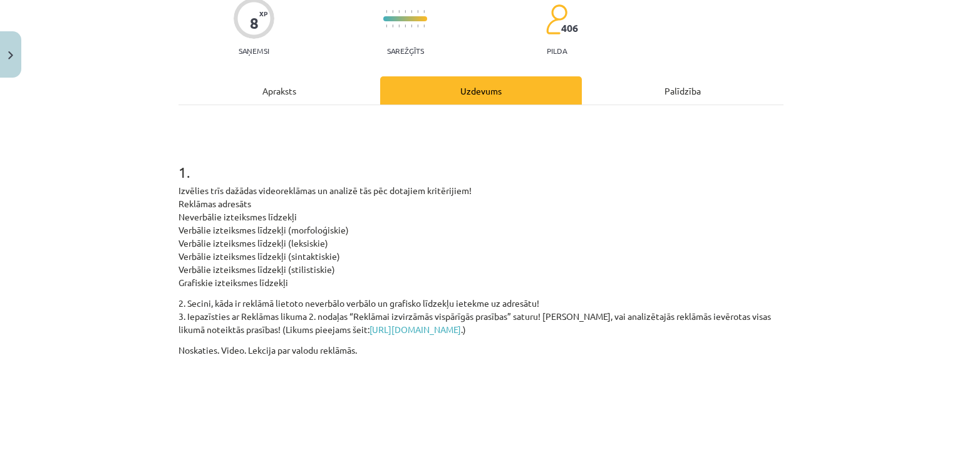
scroll to position [108, 0]
click at [655, 93] on div "Palīdzība" at bounding box center [683, 90] width 202 height 28
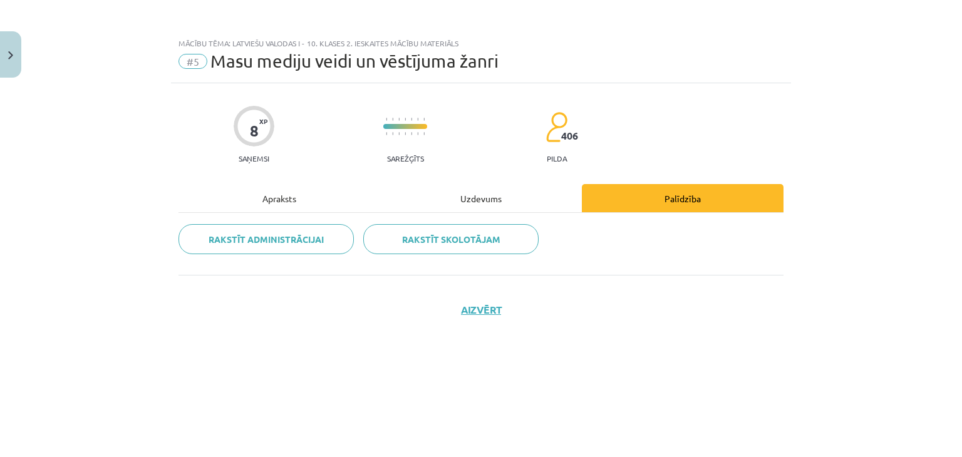
scroll to position [0, 0]
click at [470, 202] on div "Uzdevums" at bounding box center [481, 198] width 202 height 28
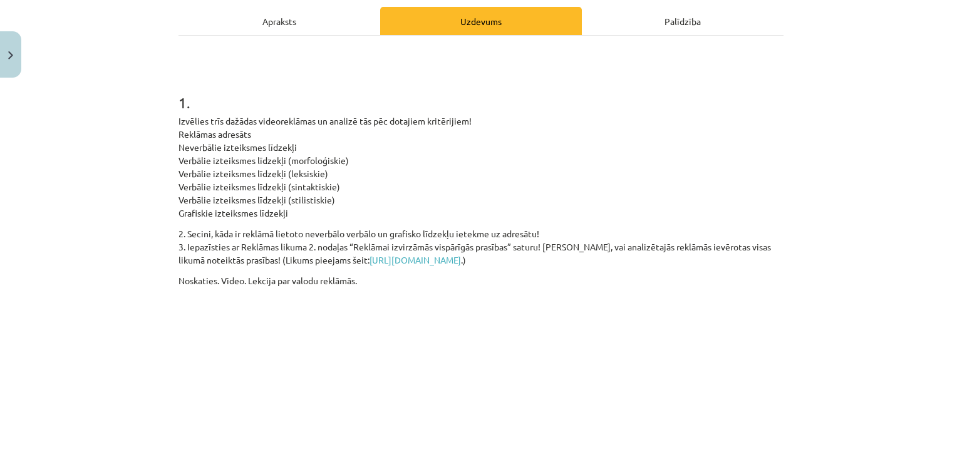
scroll to position [414, 0]
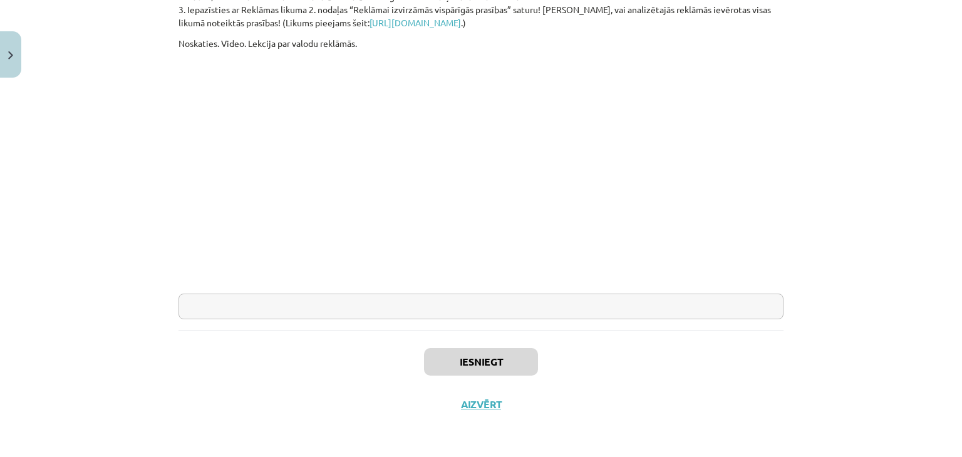
click at [674, 301] on input "text" at bounding box center [480, 307] width 605 height 26
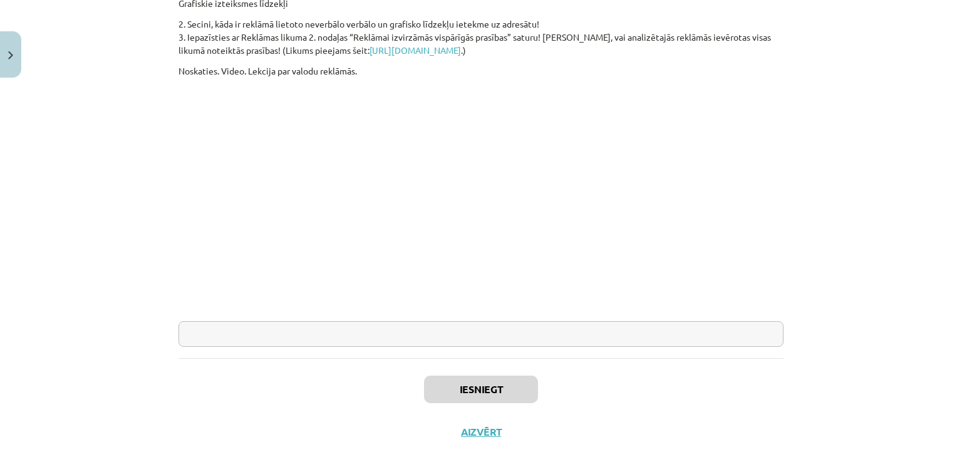
scroll to position [388, 0]
type input "*"
click at [520, 389] on button "Iesniegt" at bounding box center [481, 389] width 114 height 28
click at [559, 338] on input "*" at bounding box center [480, 334] width 605 height 26
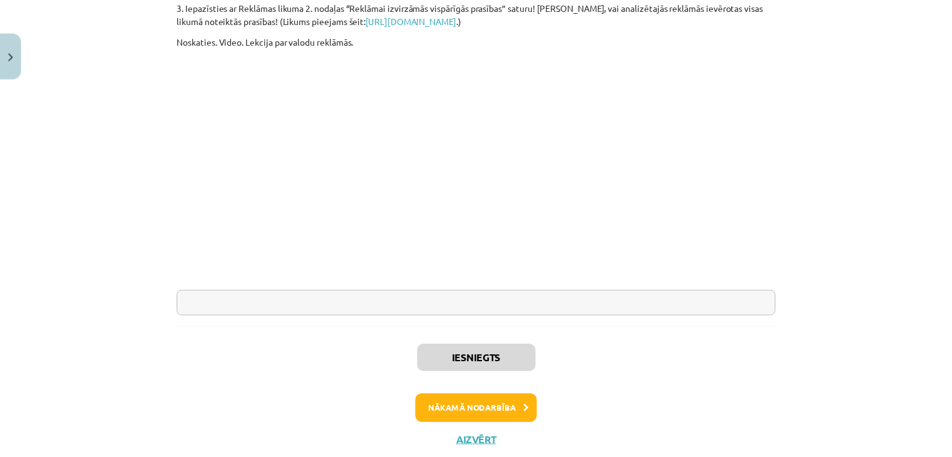
scroll to position [454, 0]
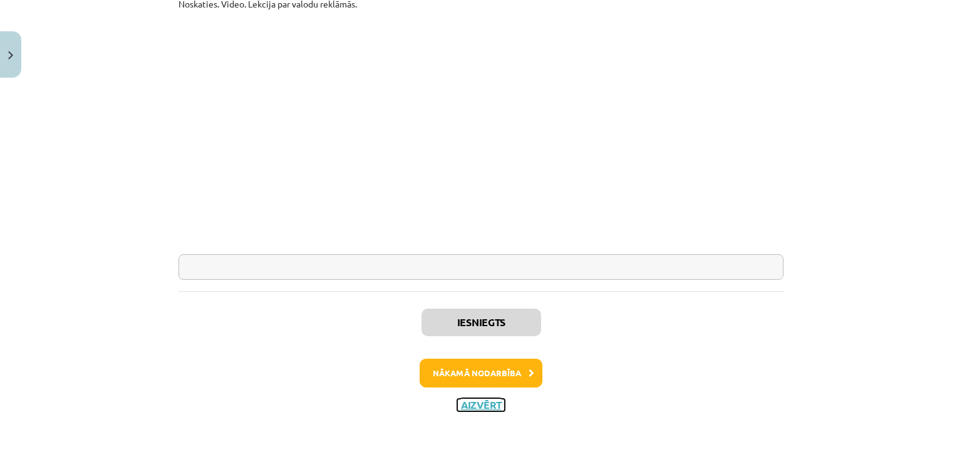
click at [486, 399] on button "Aizvērt" at bounding box center [481, 405] width 48 height 13
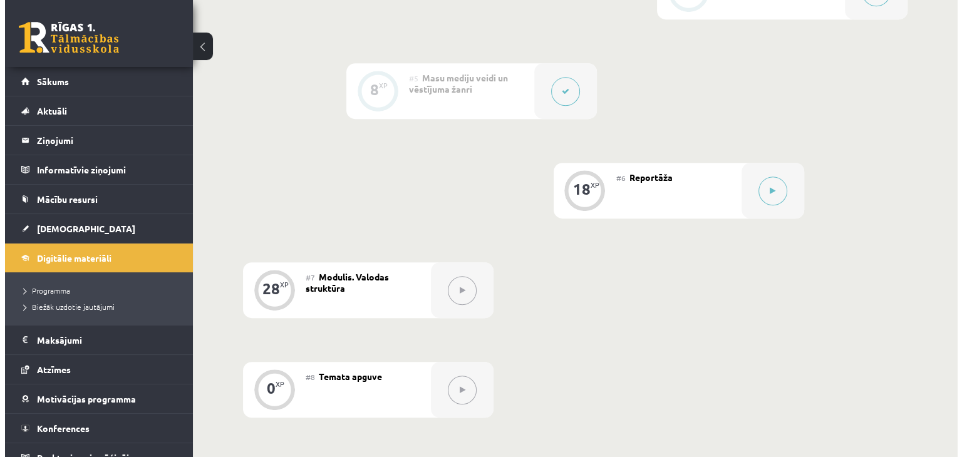
scroll to position [673, 0]
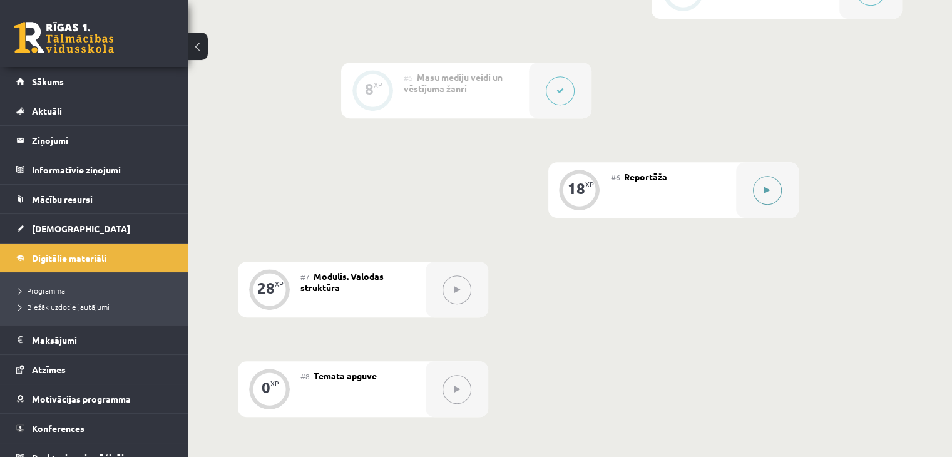
click at [768, 218] on div at bounding box center [767, 190] width 63 height 56
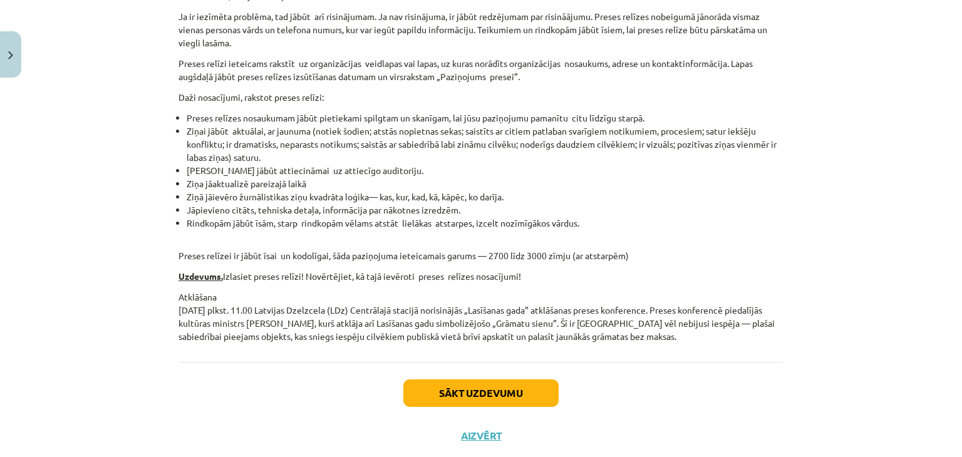
scroll to position [741, 0]
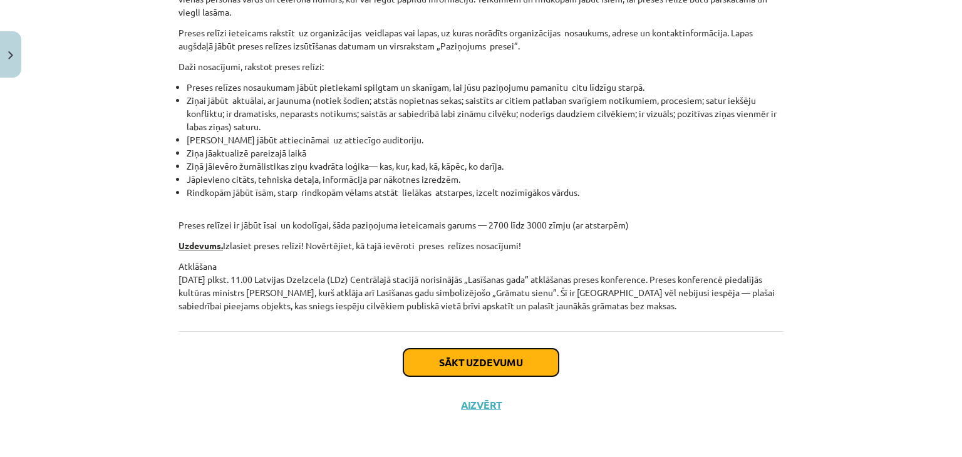
click at [498, 361] on button "Sākt uzdevumu" at bounding box center [480, 363] width 155 height 28
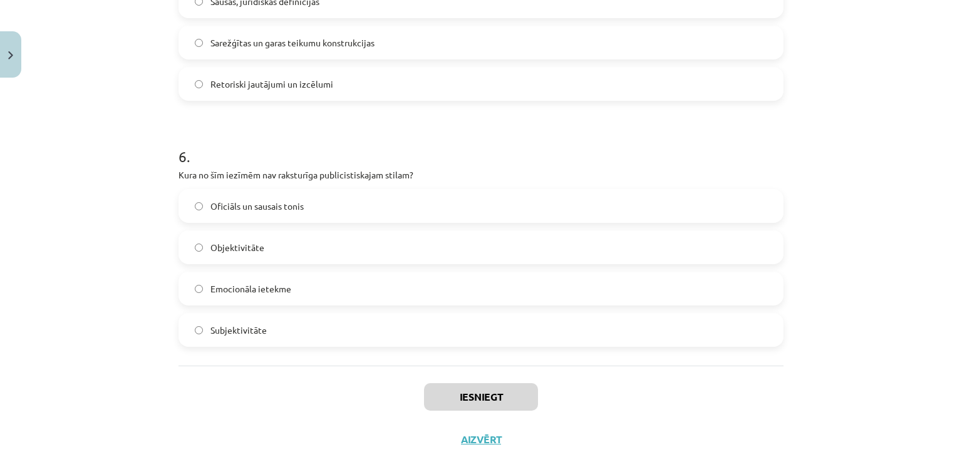
scroll to position [1355, 0]
click at [426, 202] on label "Oficiāls un sausais tonis" at bounding box center [481, 204] width 602 height 31
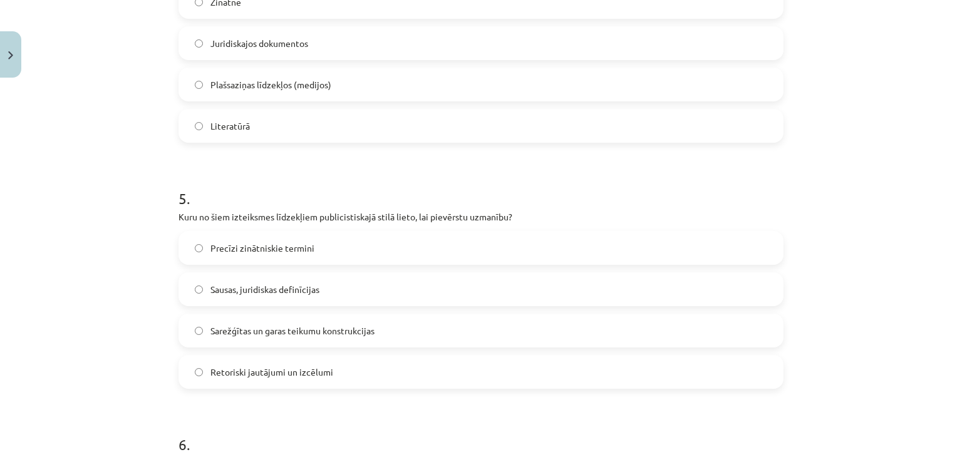
scroll to position [1067, 0]
click at [312, 366] on span "Retoriski jautājumi un izcēlumi" at bounding box center [271, 370] width 123 height 13
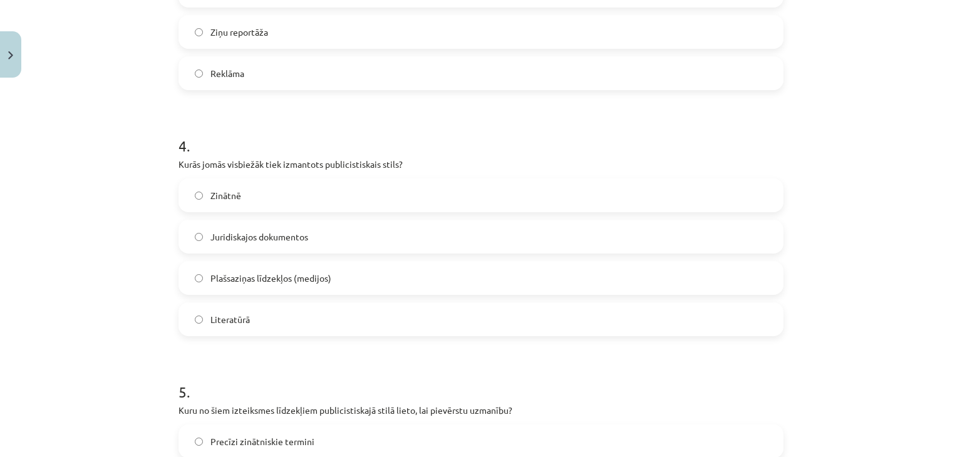
scroll to position [856, 0]
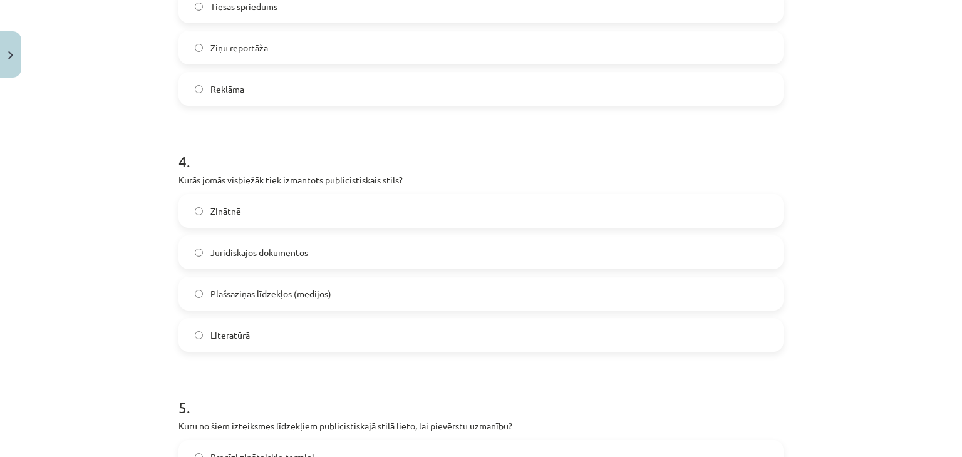
click at [267, 300] on label "Plašsaziņas līdzekļos (medijos)" at bounding box center [481, 293] width 602 height 31
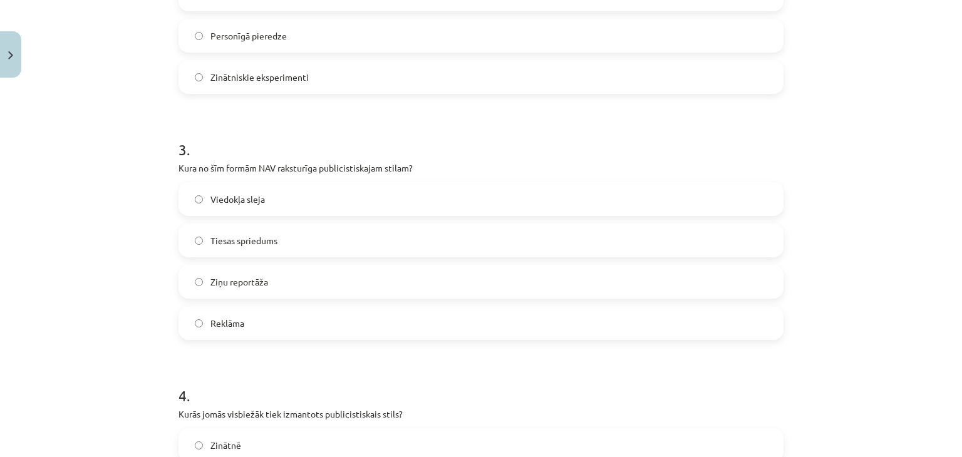
scroll to position [622, 0]
click at [233, 240] on span "Tiesas spriedums" at bounding box center [243, 241] width 67 height 13
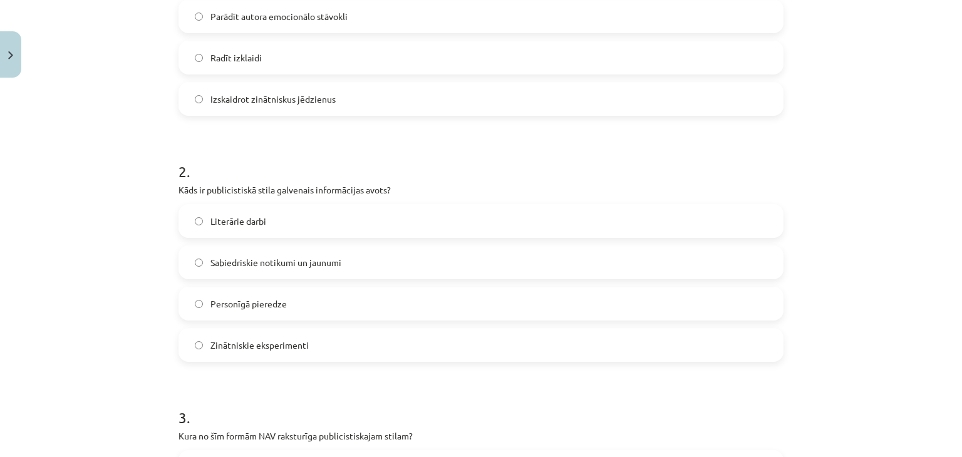
scroll to position [367, 0]
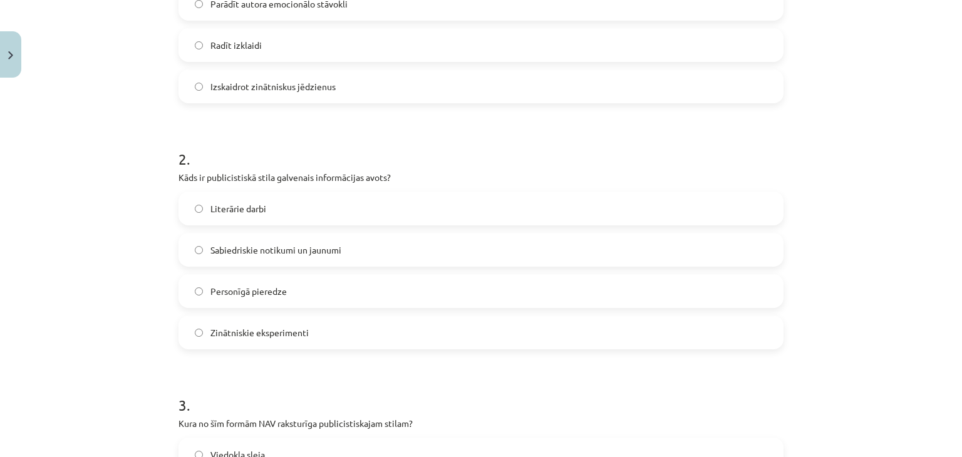
click at [336, 250] on label "Sabiedriskie notikumi un jaunumi" at bounding box center [481, 249] width 602 height 31
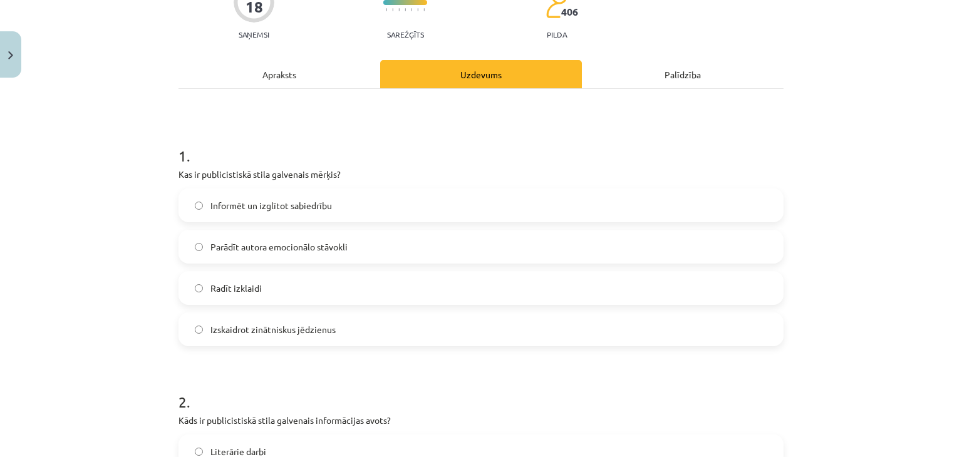
scroll to position [123, 0]
click at [383, 205] on label "Informēt un izglītot sabiedrību" at bounding box center [481, 205] width 602 height 31
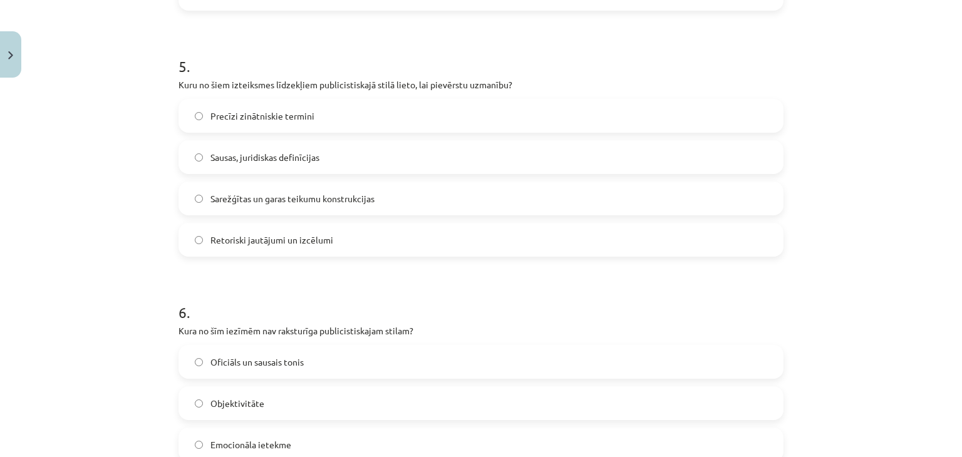
scroll to position [1388, 0]
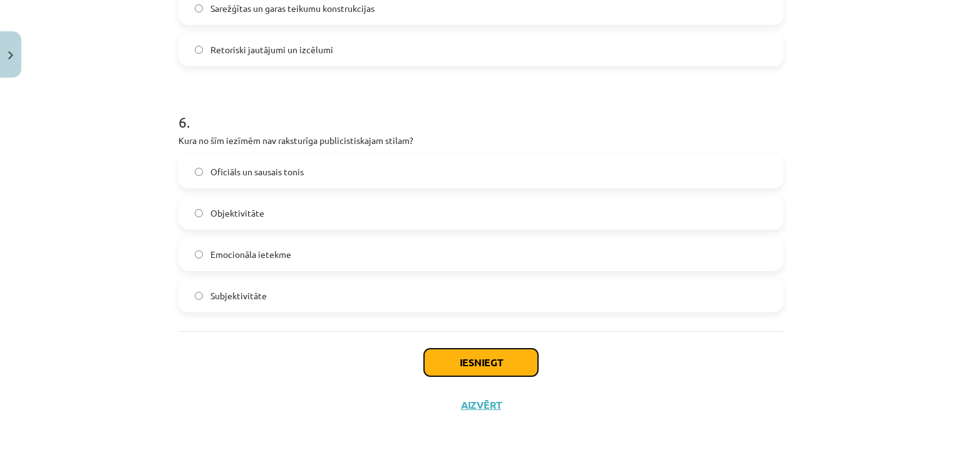
click at [494, 366] on button "Iesniegt" at bounding box center [481, 363] width 114 height 28
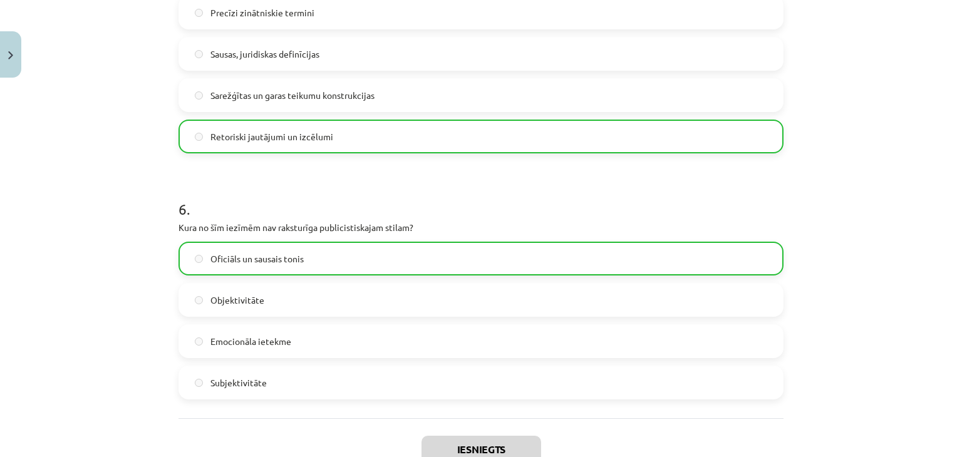
scroll to position [1427, 0]
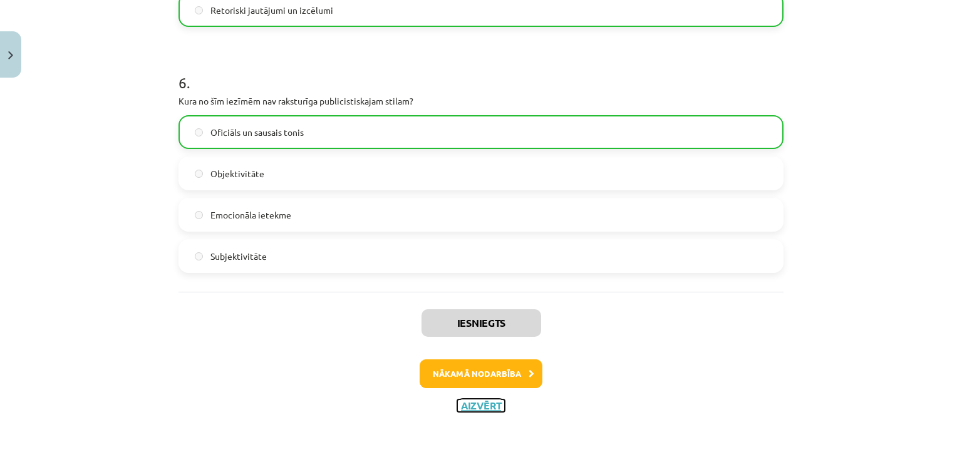
click at [486, 399] on button "Aizvērt" at bounding box center [481, 405] width 48 height 13
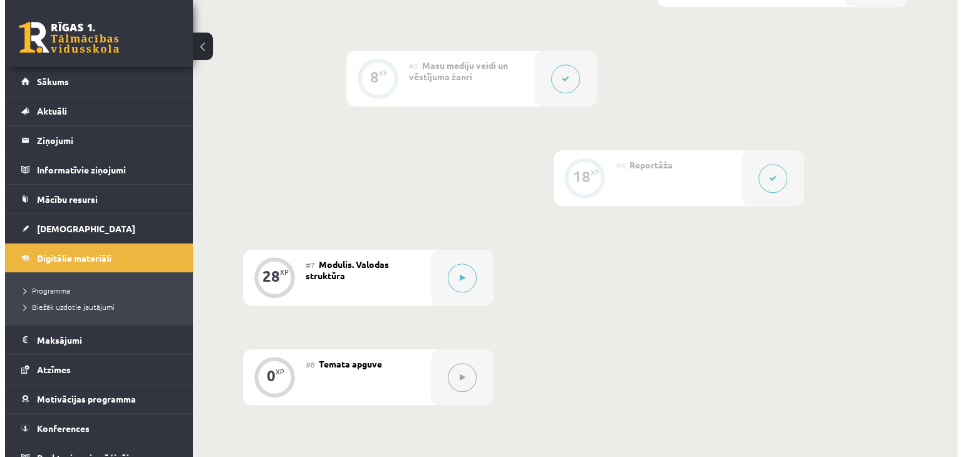
scroll to position [684, 0]
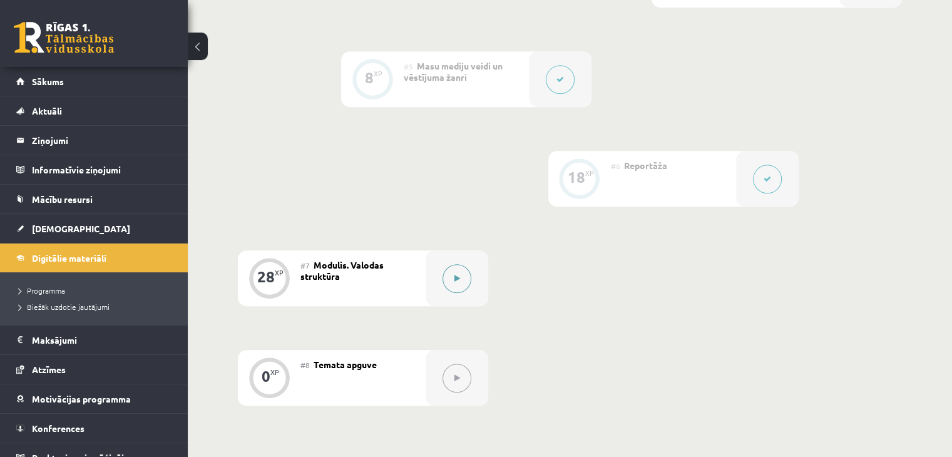
click at [458, 285] on button at bounding box center [457, 278] width 29 height 29
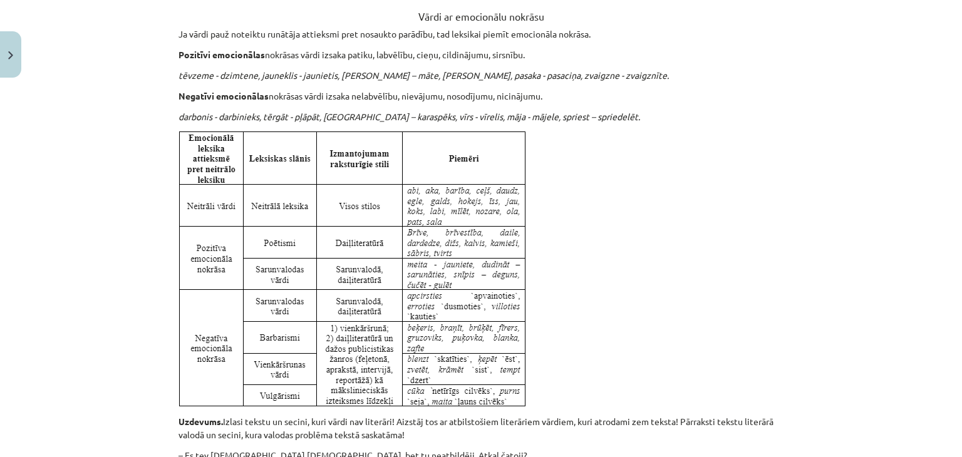
scroll to position [3233, 0]
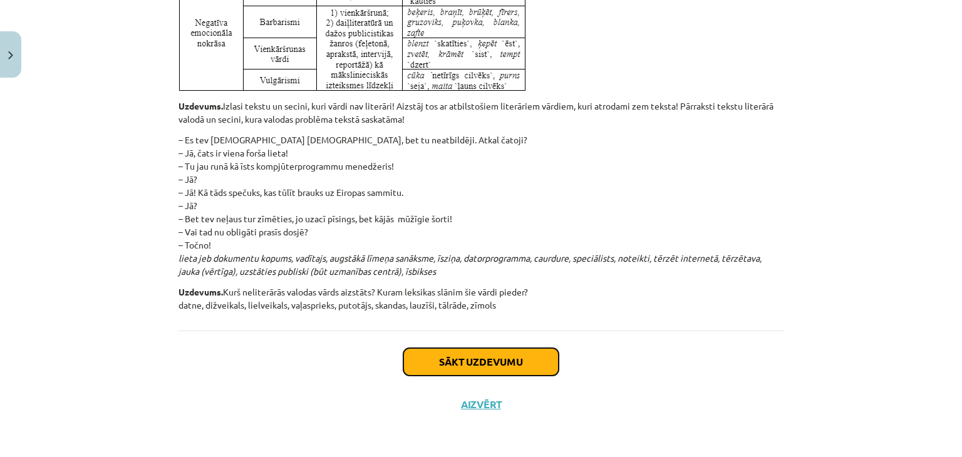
click at [503, 368] on button "Sākt uzdevumu" at bounding box center [480, 362] width 155 height 28
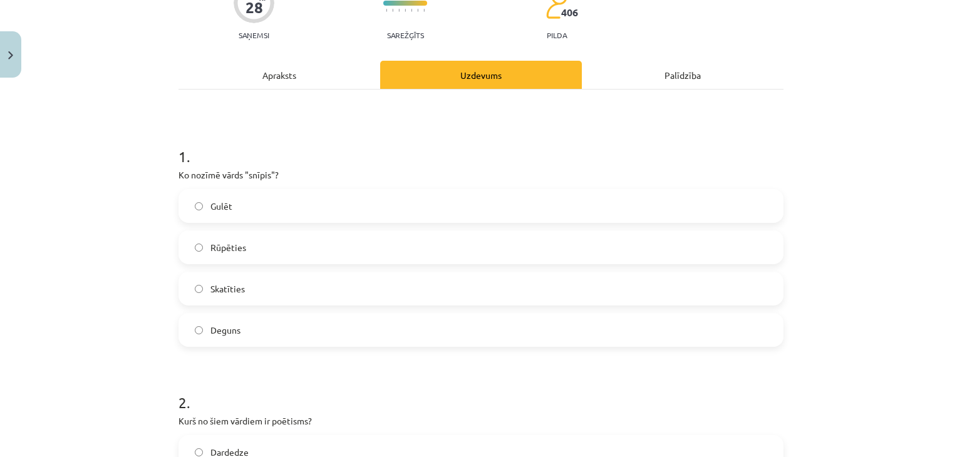
scroll to position [124, 0]
click at [388, 324] on label "Deguns" at bounding box center [481, 329] width 602 height 31
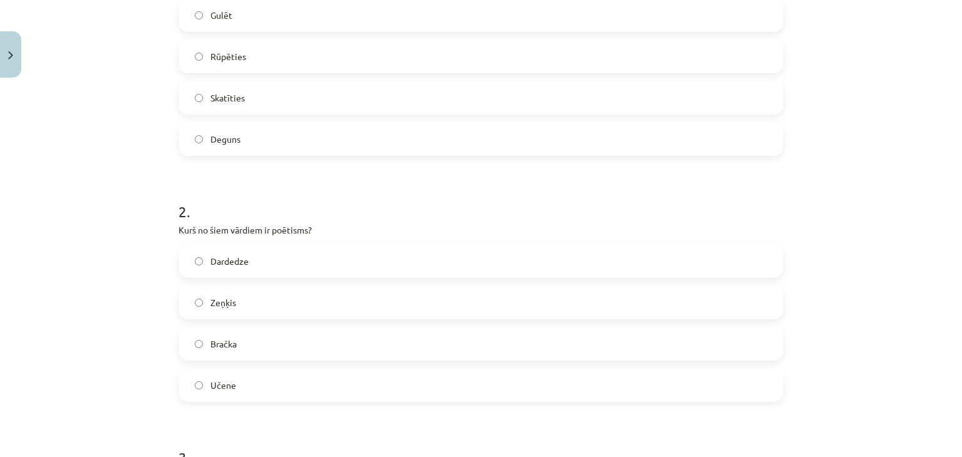
scroll to position [380, 0]
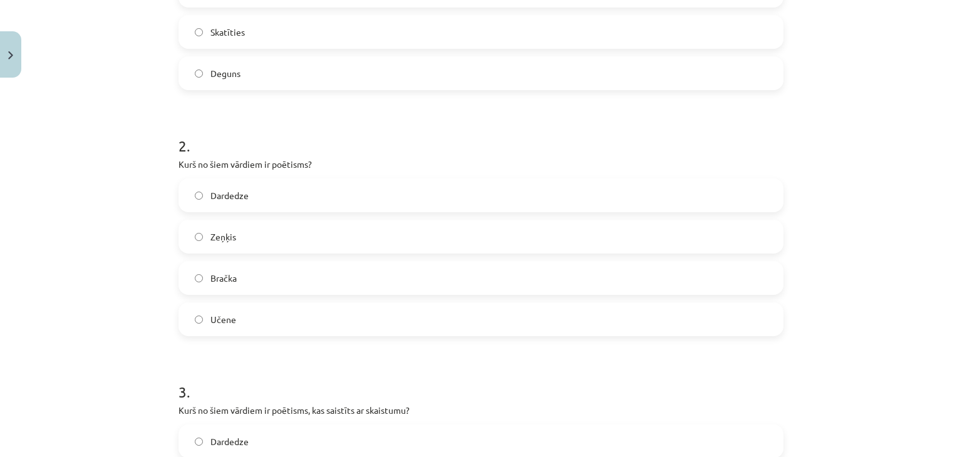
click at [455, 198] on label "Dardedze" at bounding box center [481, 195] width 602 height 31
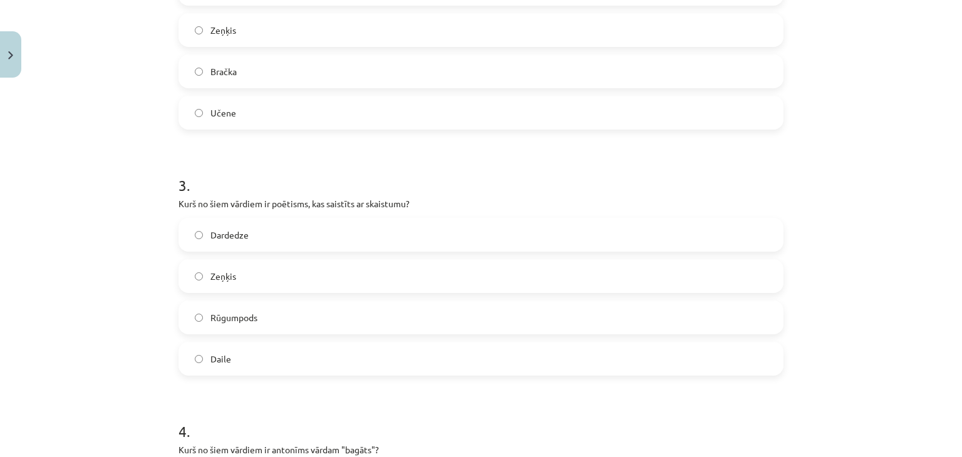
scroll to position [587, 0]
click at [313, 359] on label "Daile" at bounding box center [481, 357] width 602 height 31
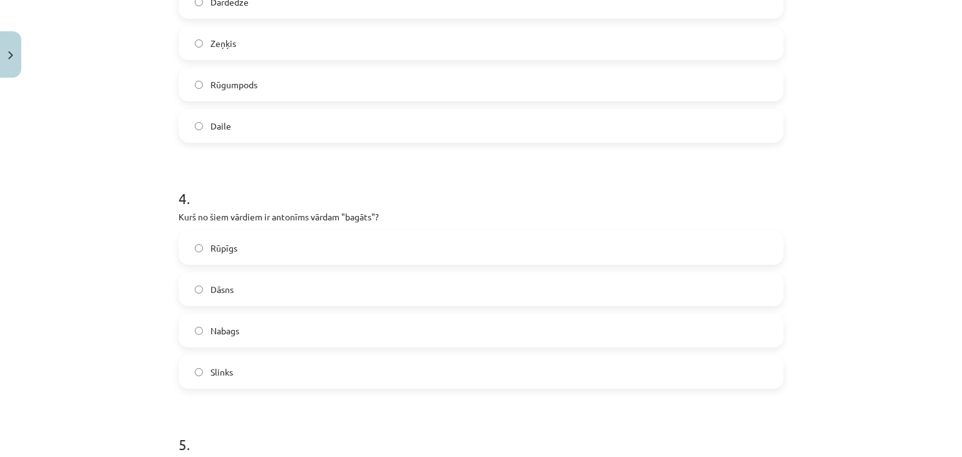
scroll to position [820, 0]
click at [308, 288] on label "Dāsns" at bounding box center [481, 288] width 602 height 31
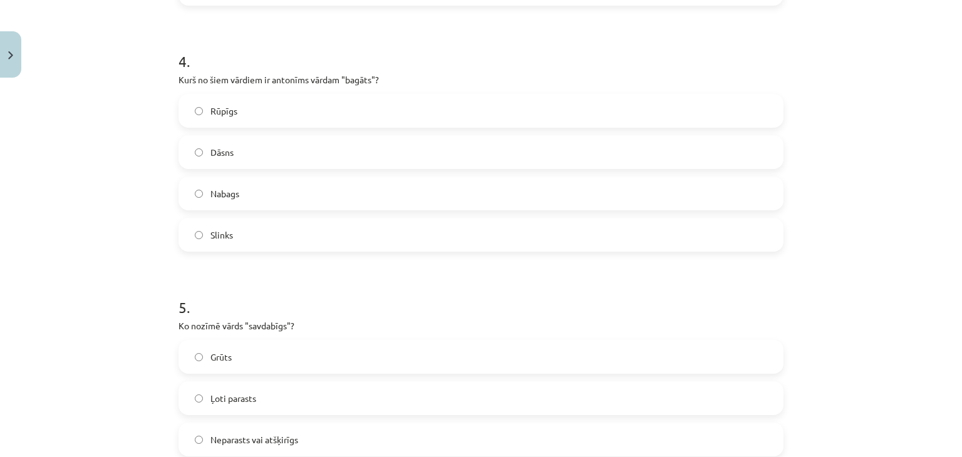
scroll to position [957, 0]
click at [357, 248] on label "Slinks" at bounding box center [481, 234] width 602 height 31
click at [233, 147] on label "Dāsns" at bounding box center [481, 151] width 602 height 31
click at [254, 111] on label "Rūpīgs" at bounding box center [481, 110] width 602 height 31
click at [236, 200] on label "Nabags" at bounding box center [481, 192] width 602 height 31
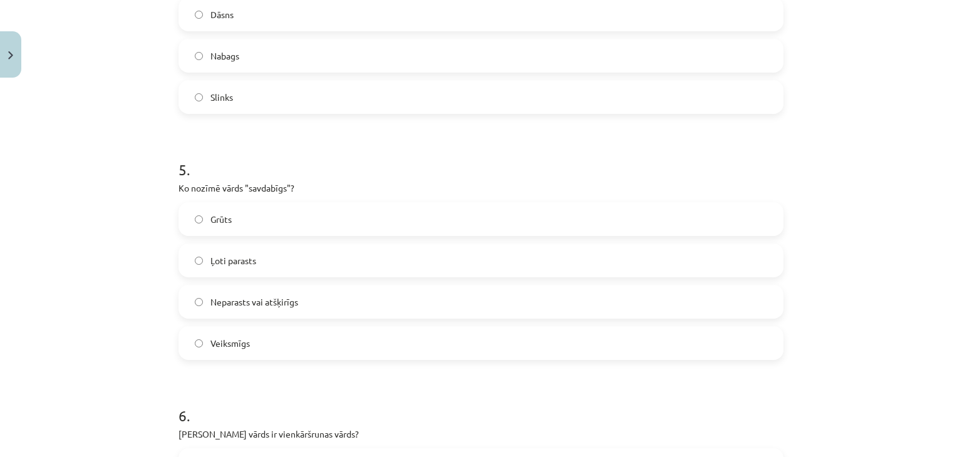
scroll to position [1096, 0]
click at [313, 304] on label "Neparasts vai atšķirīgs" at bounding box center [481, 299] width 602 height 31
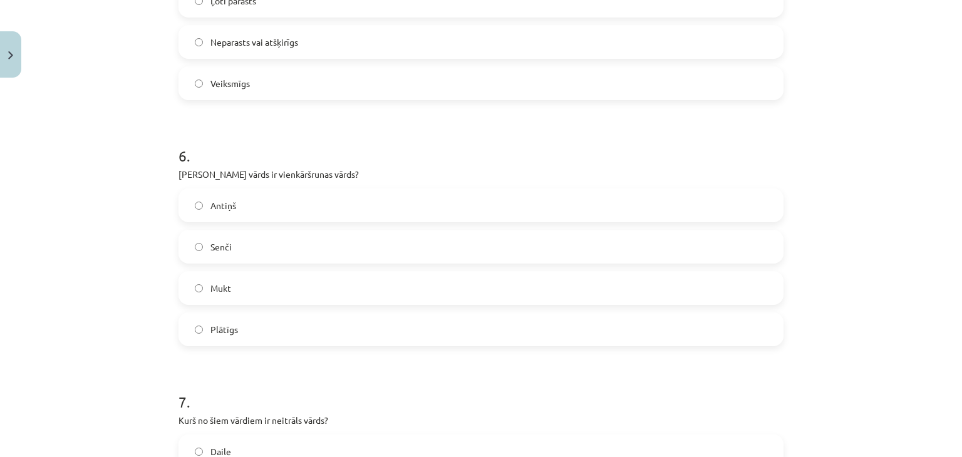
scroll to position [1353, 0]
click at [429, 169] on p "[PERSON_NAME] vārds ir vienkāršrunas vārds?" at bounding box center [480, 175] width 605 height 13
click at [239, 207] on label "Antiņš" at bounding box center [481, 206] width 602 height 31
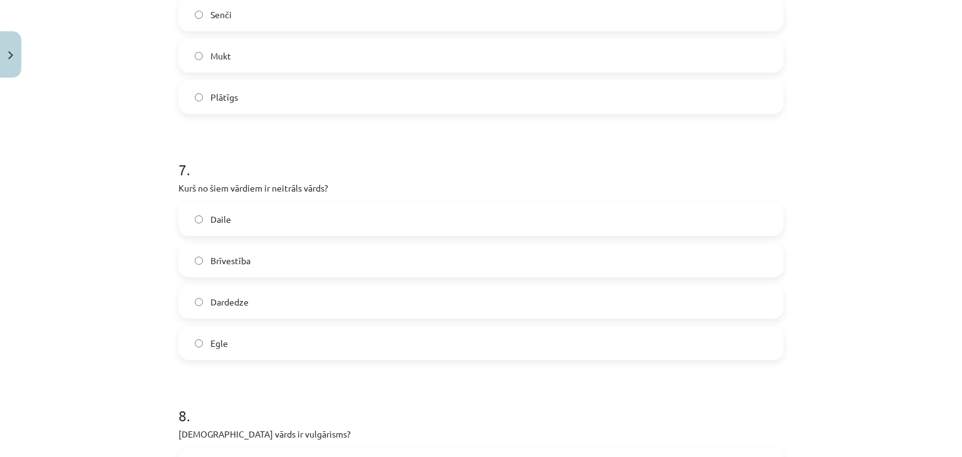
scroll to position [1580, 0]
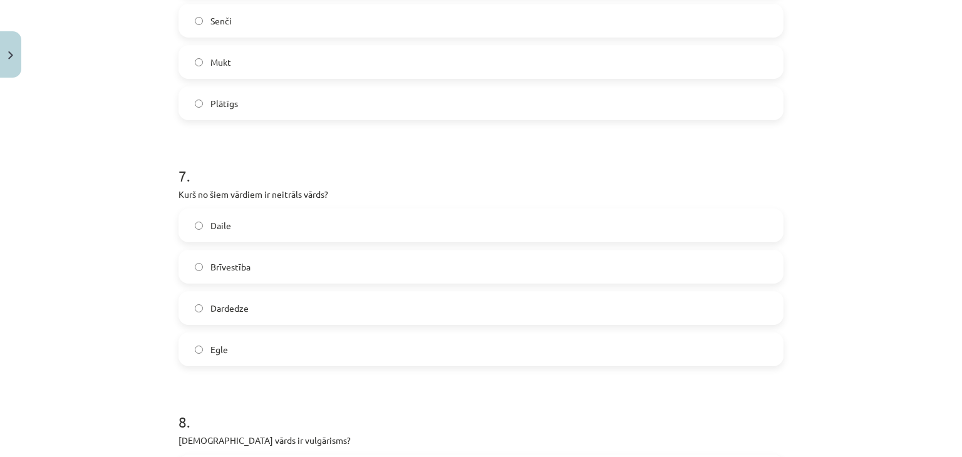
click at [275, 350] on label "Egle" at bounding box center [481, 349] width 602 height 31
click at [312, 220] on label "Daile" at bounding box center [481, 225] width 602 height 31
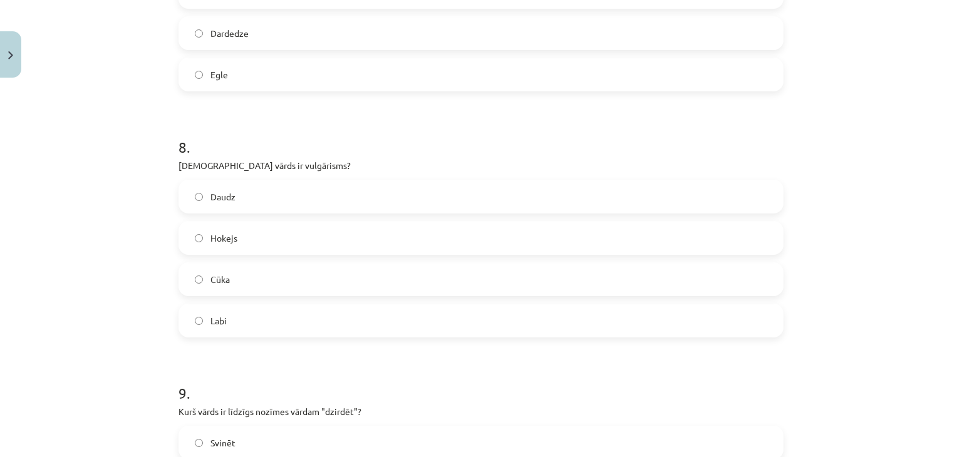
scroll to position [1856, 0]
click at [282, 276] on label "Cūka" at bounding box center [481, 277] width 602 height 31
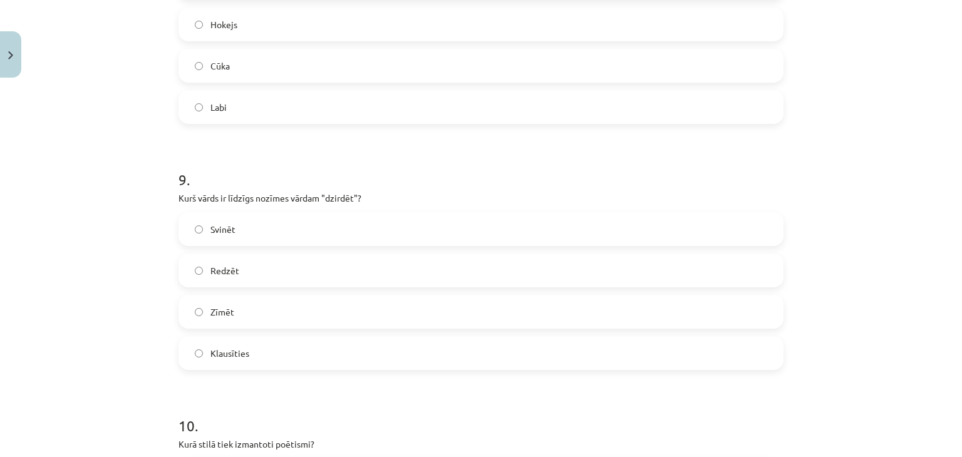
scroll to position [2069, 0]
click at [246, 351] on label "Klausīties" at bounding box center [481, 352] width 602 height 31
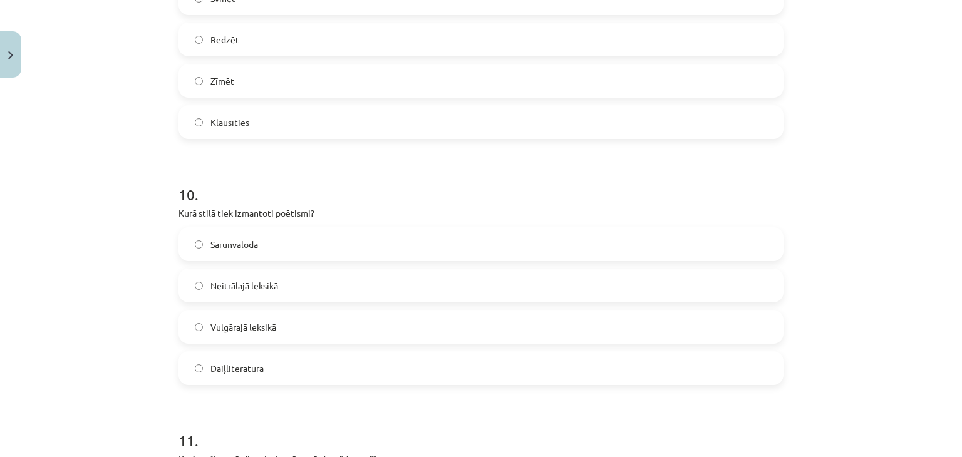
scroll to position [2318, 0]
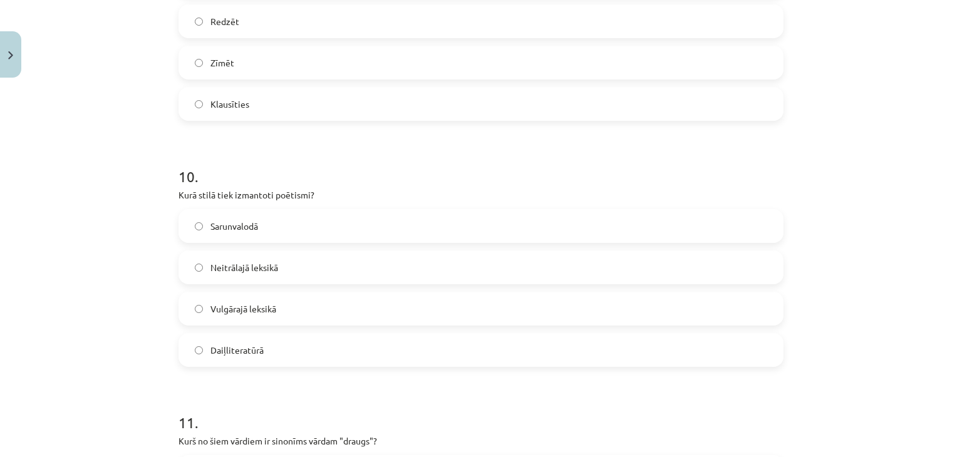
click at [290, 346] on label "Daiļliteratūrā" at bounding box center [481, 349] width 602 height 31
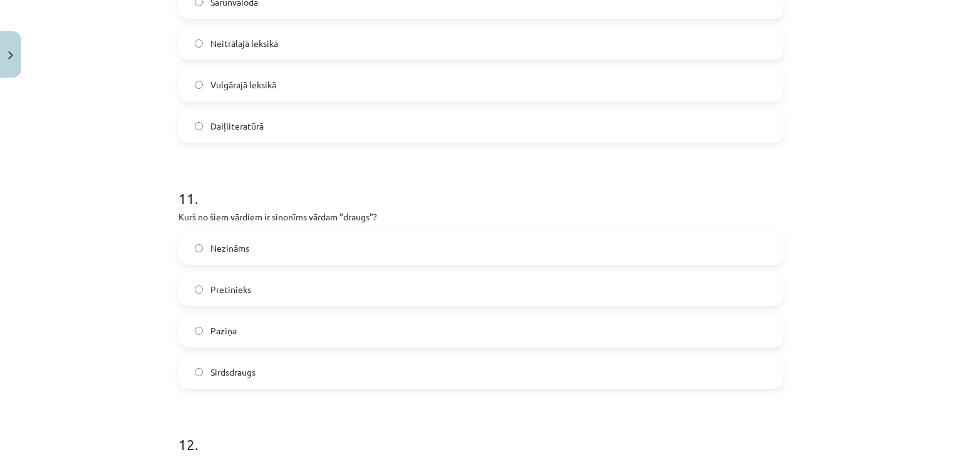
scroll to position [2543, 0]
click at [233, 357] on label "Sirdsdraugs" at bounding box center [481, 371] width 602 height 31
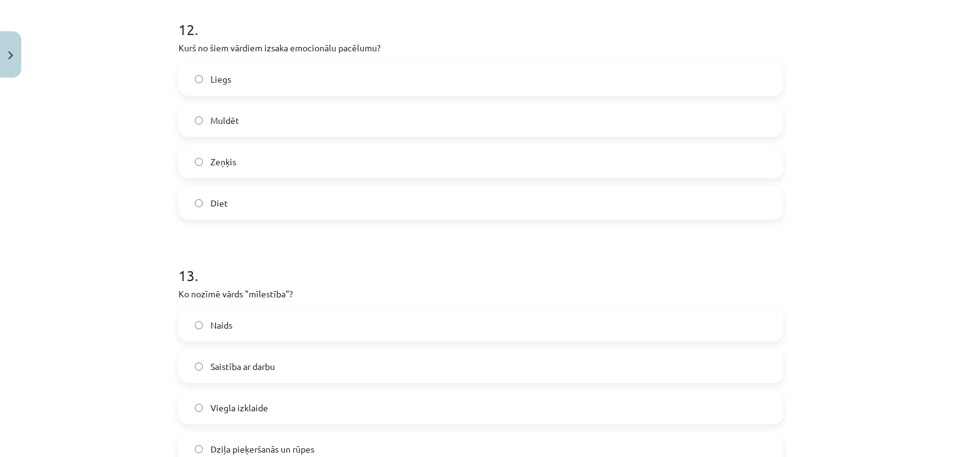
scroll to position [2901, 0]
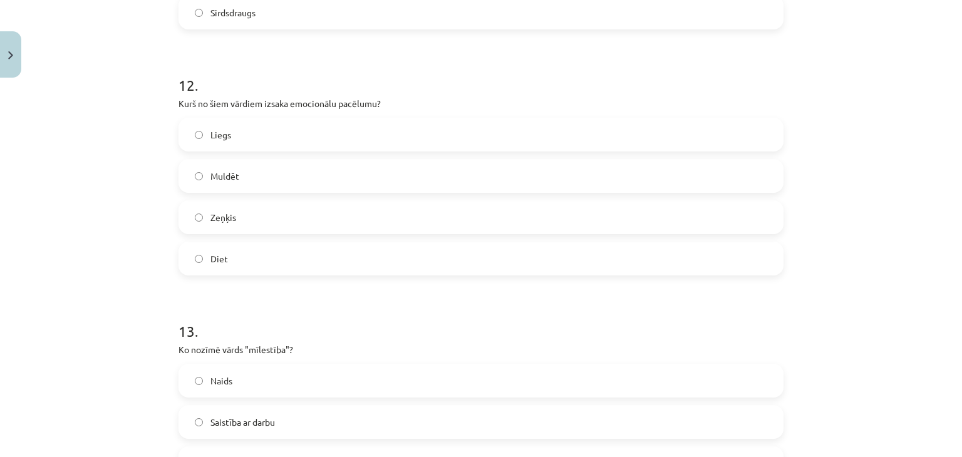
click at [279, 133] on label "Liegs" at bounding box center [481, 134] width 602 height 31
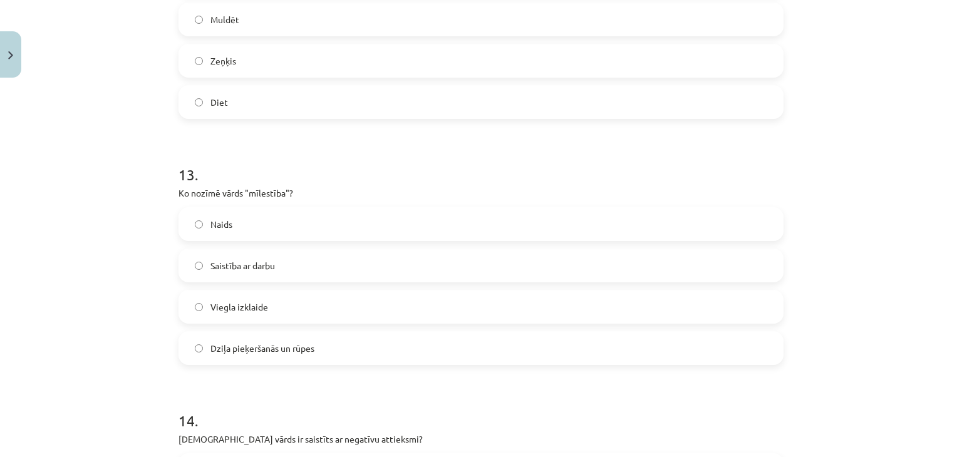
scroll to position [3058, 0]
click at [301, 351] on span "Dziļa pieķeršanās un rūpes" at bounding box center [262, 347] width 104 height 13
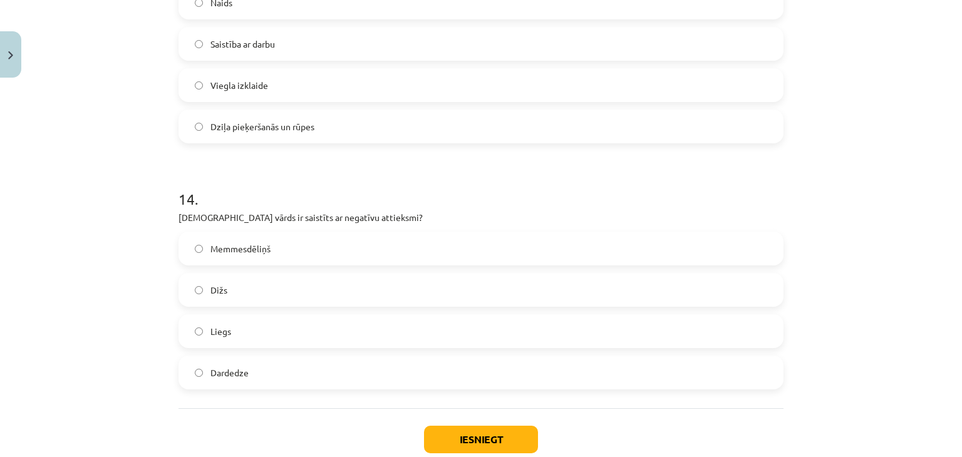
scroll to position [3281, 0]
click at [244, 290] on label "Dižs" at bounding box center [481, 288] width 602 height 31
click at [241, 316] on label "Liegs" at bounding box center [481, 329] width 602 height 31
click at [471, 429] on button "Iesniegt" at bounding box center [481, 438] width 114 height 28
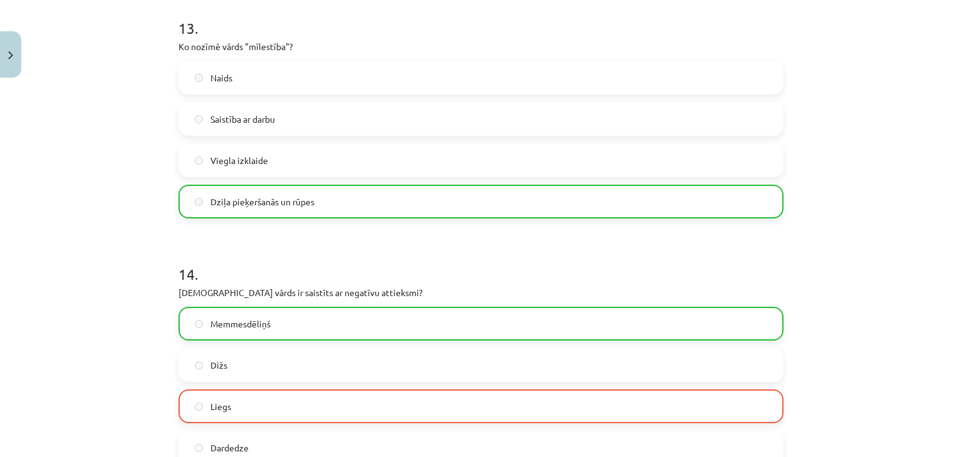
scroll to position [3396, 0]
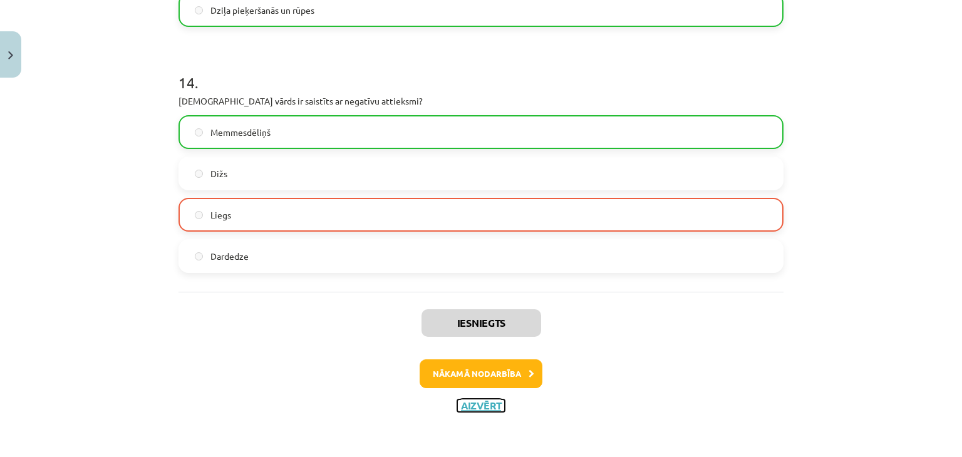
click at [486, 403] on button "Aizvērt" at bounding box center [481, 405] width 48 height 13
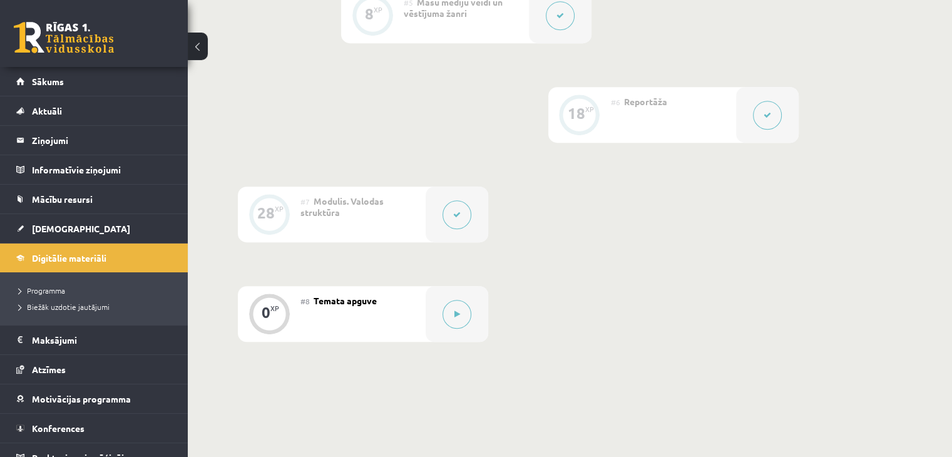
scroll to position [865, 0]
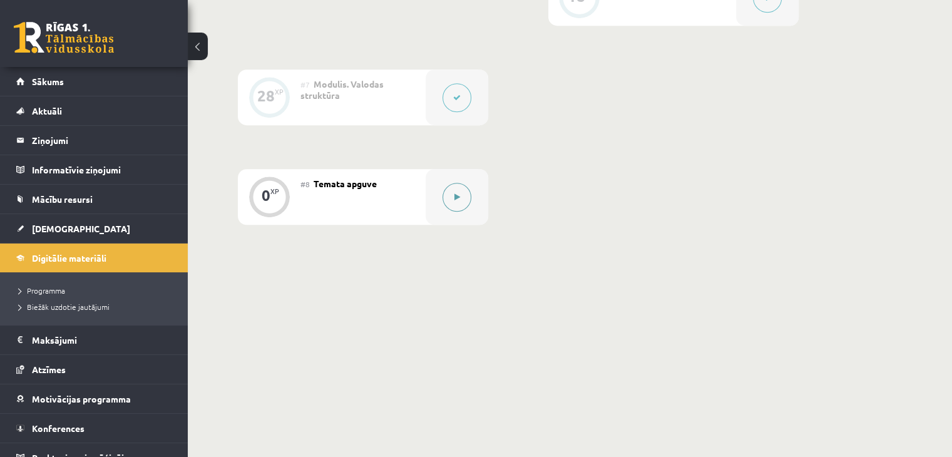
click at [455, 212] on button at bounding box center [457, 197] width 29 height 29
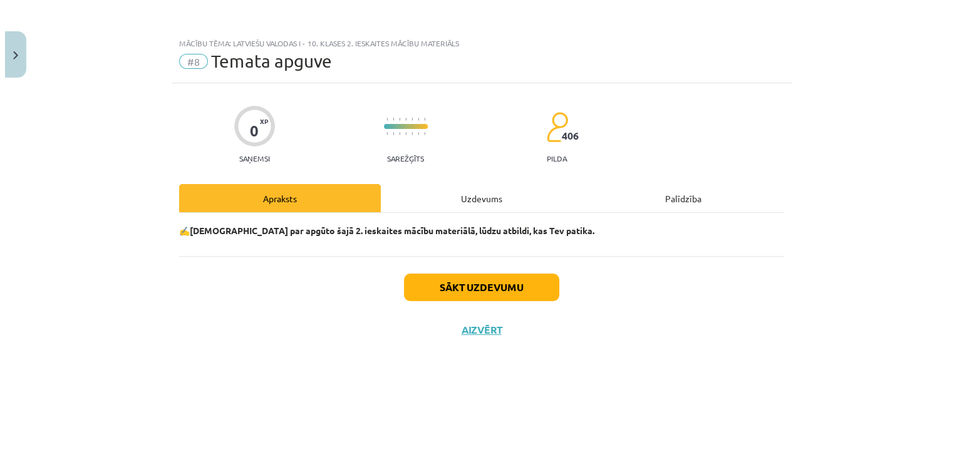
scroll to position [852, 0]
click at [475, 204] on div "Uzdevums" at bounding box center [481, 198] width 202 height 28
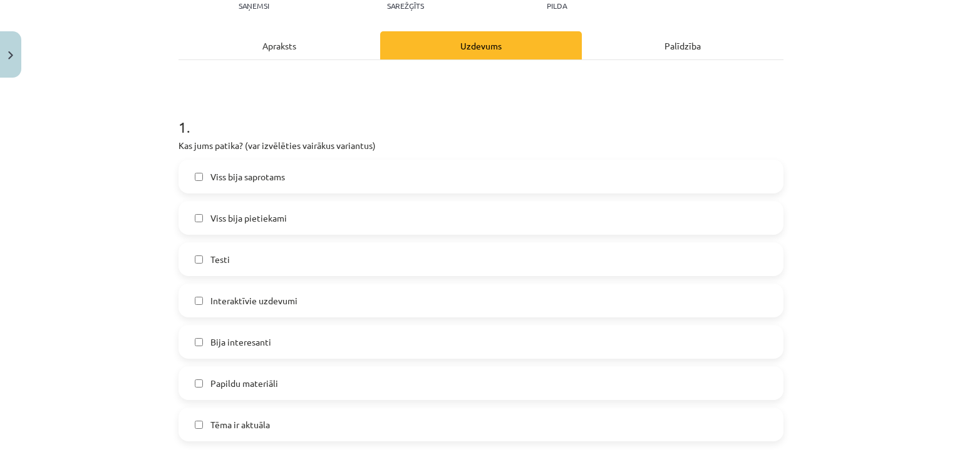
scroll to position [175, 0]
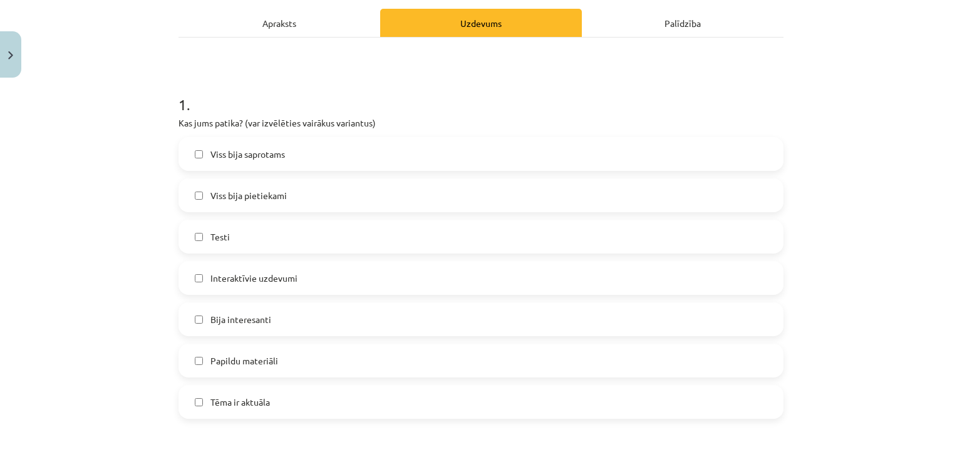
click at [322, 150] on label "Viss bija saprotams" at bounding box center [481, 153] width 602 height 31
click at [250, 367] on label "Papildu materiāli" at bounding box center [481, 360] width 602 height 31
click at [269, 201] on span "Viss bija pietiekami" at bounding box center [248, 195] width 76 height 13
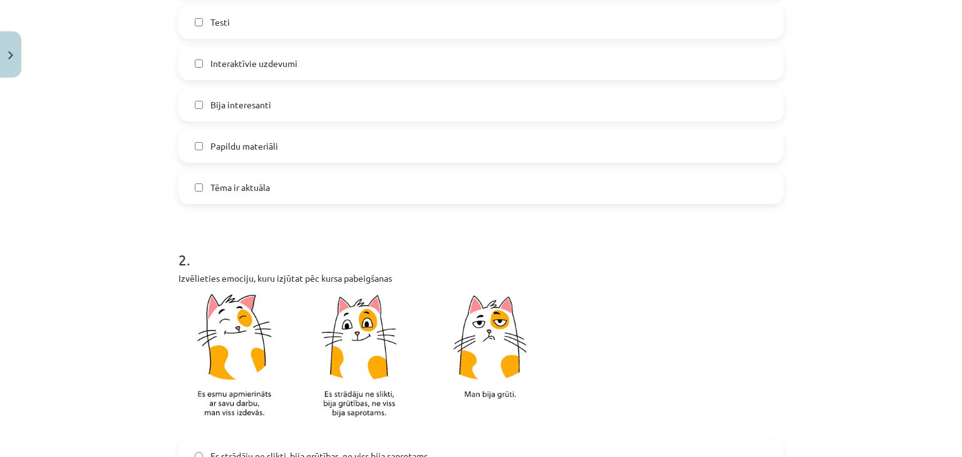
scroll to position [594, 0]
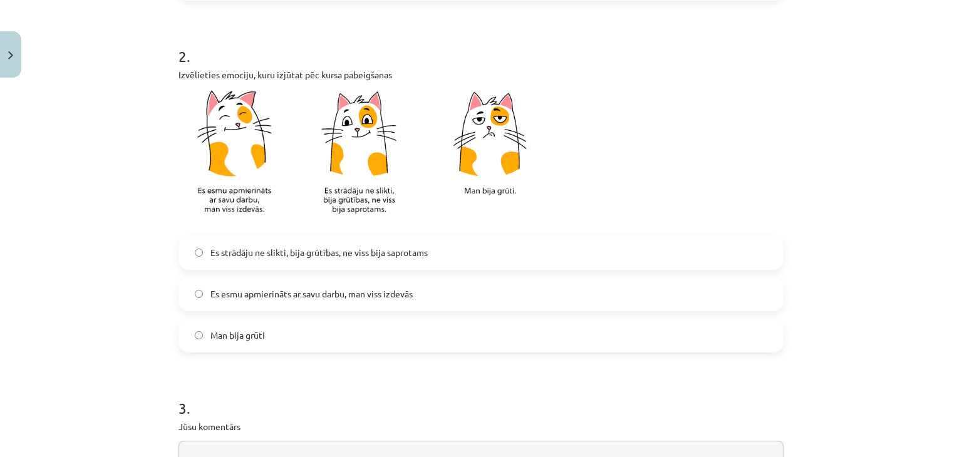
click at [312, 296] on span "Es esmu apmierināts ar savu darbu, man viss izdevās" at bounding box center [311, 293] width 202 height 13
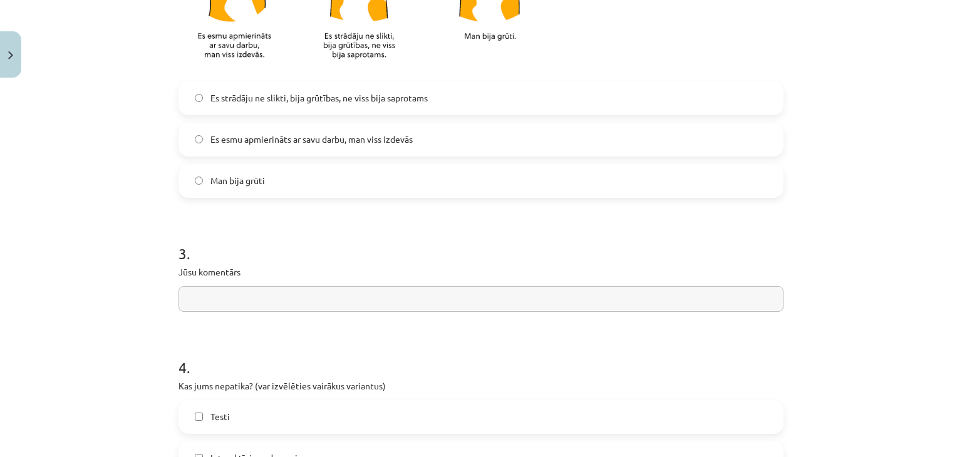
scroll to position [766, 0]
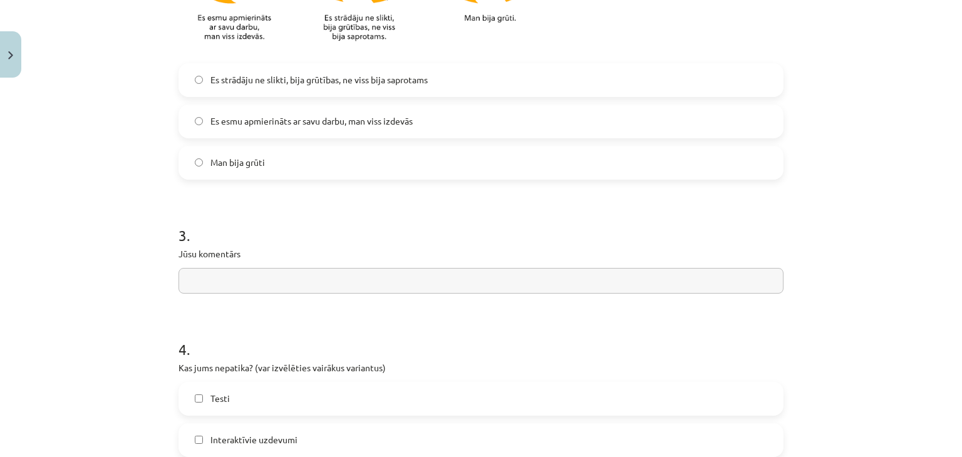
click at [303, 280] on input "text" at bounding box center [480, 281] width 605 height 26
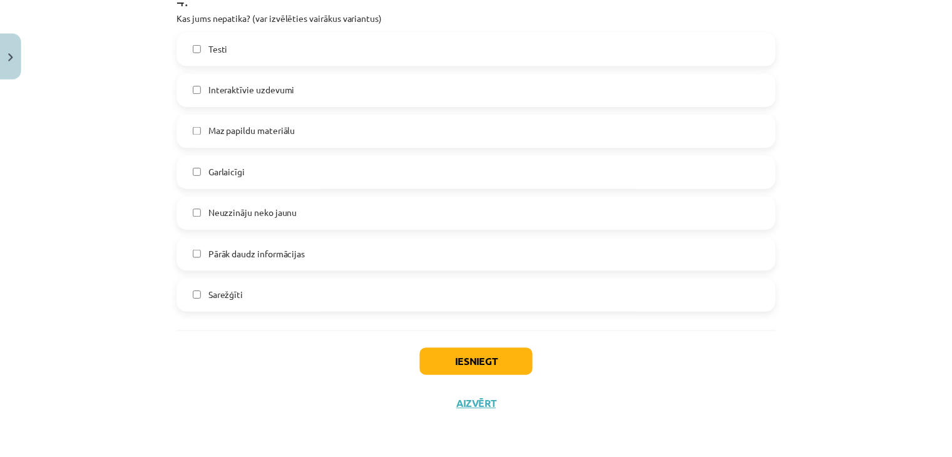
scroll to position [1117, 0]
type input "**********"
click at [442, 361] on button "Iesniegt" at bounding box center [481, 363] width 114 height 28
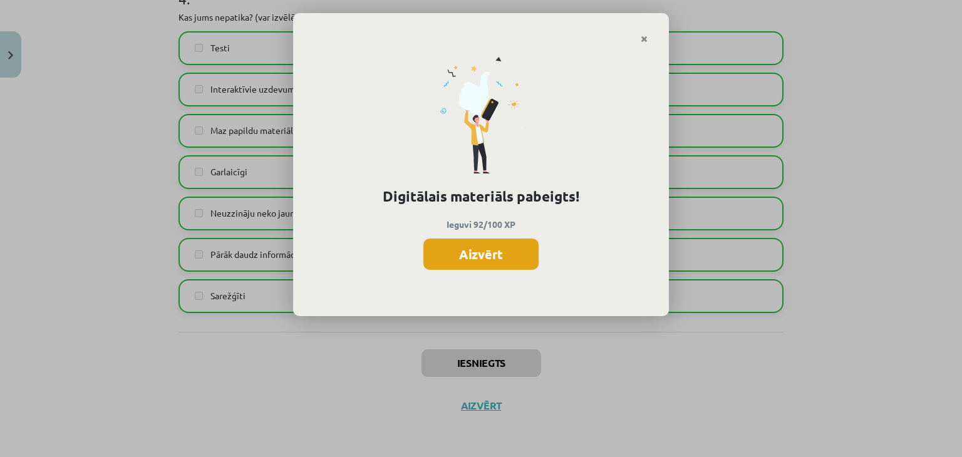
click at [500, 259] on button "Aizvērt" at bounding box center [480, 254] width 115 height 31
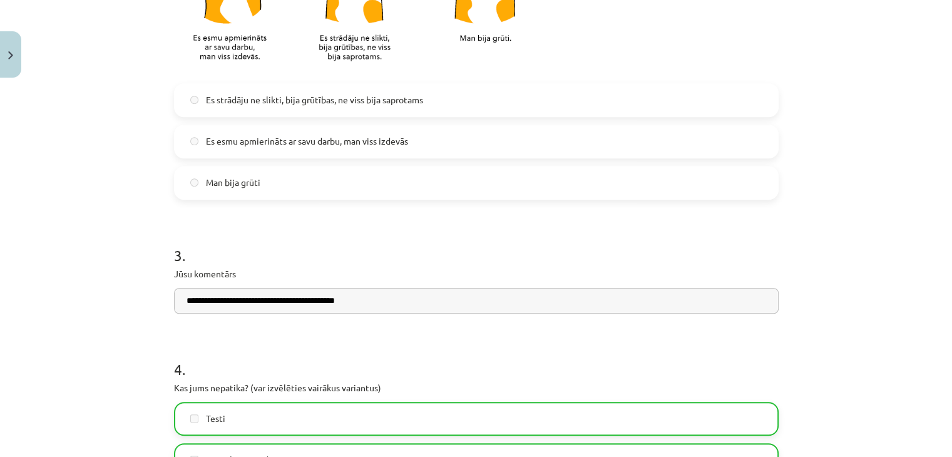
scroll to position [1118, 0]
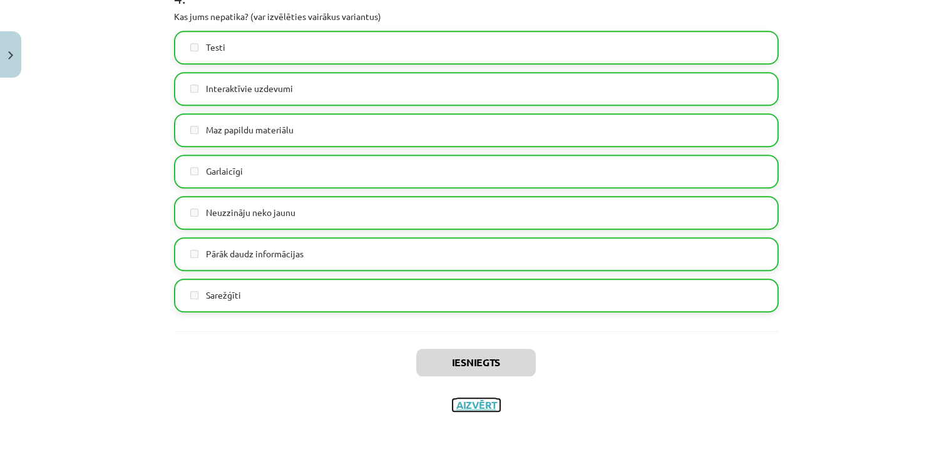
click at [474, 399] on button "Aizvērt" at bounding box center [477, 405] width 48 height 13
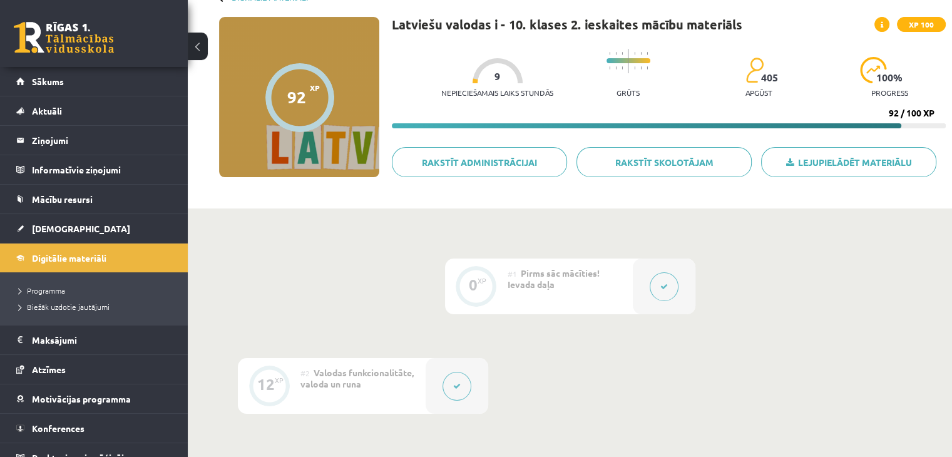
scroll to position [80, 0]
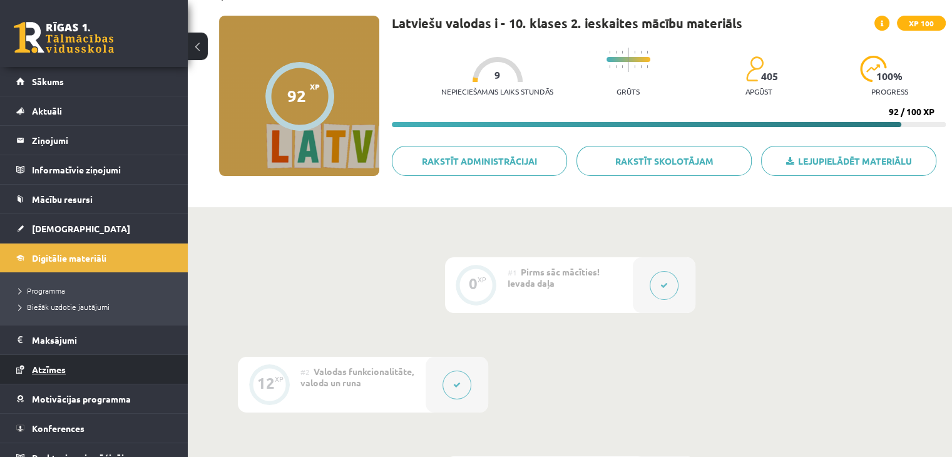
click at [96, 364] on link "Atzīmes" at bounding box center [94, 369] width 156 height 29
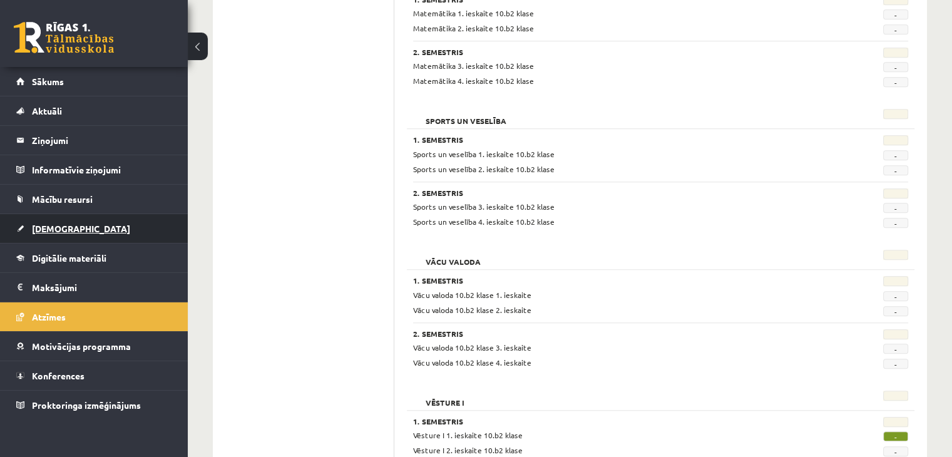
scroll to position [1077, 0]
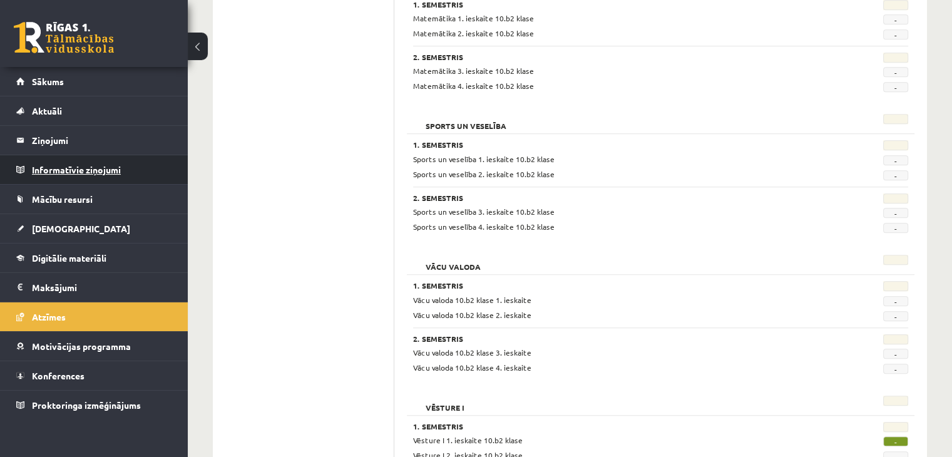
click at [116, 161] on legend "Informatīvie ziņojumi 0" at bounding box center [102, 169] width 140 height 29
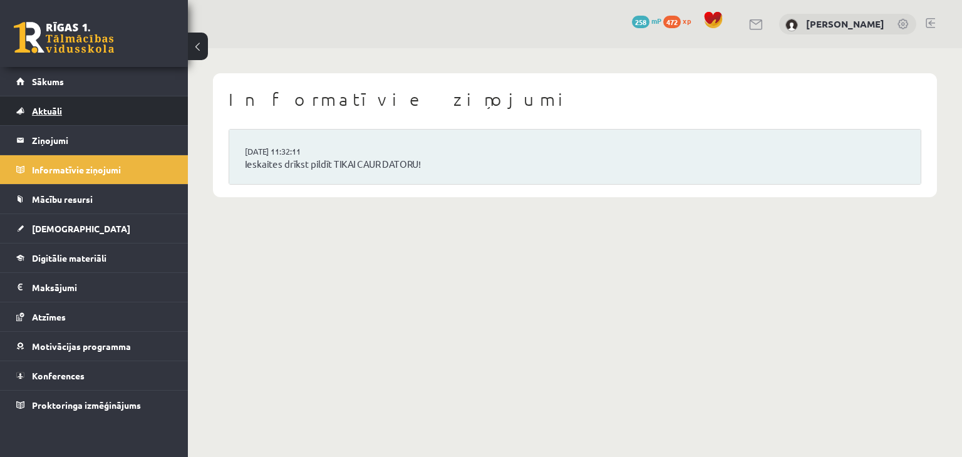
click at [70, 109] on link "Aktuāli" at bounding box center [94, 110] width 156 height 29
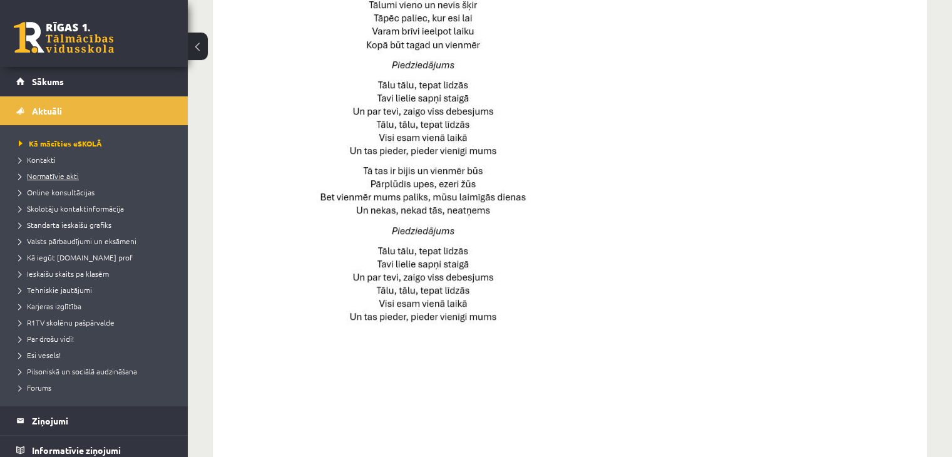
scroll to position [684, 0]
click at [87, 275] on span "Ieskaišu skaits pa klasēm" at bounding box center [64, 274] width 90 height 10
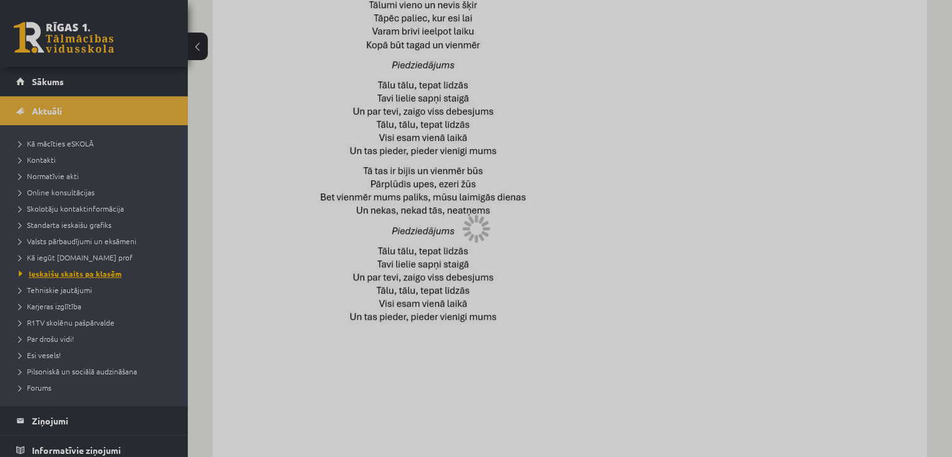
scroll to position [100, 0]
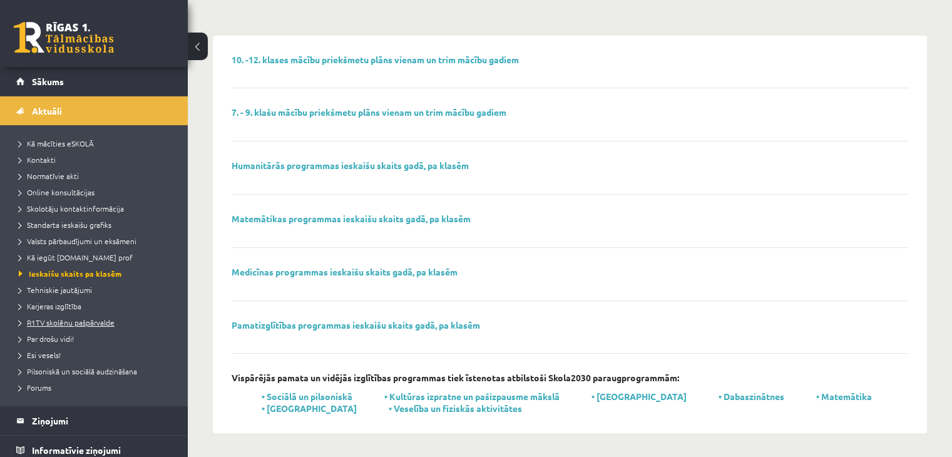
click at [80, 320] on span "R1TV skolēnu pašpārvalde" at bounding box center [67, 322] width 96 height 10
